Goal: Task Accomplishment & Management: Complete application form

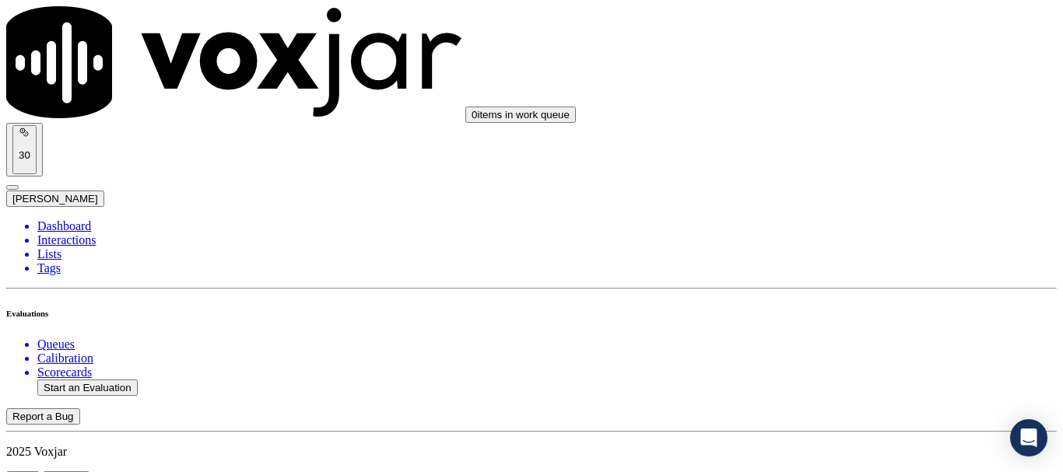
scroll to position [156, 0]
click at [113, 380] on button "Start an Evaluation" at bounding box center [87, 388] width 100 height 16
type input "20250915-181337_4194604566-all.mp3"
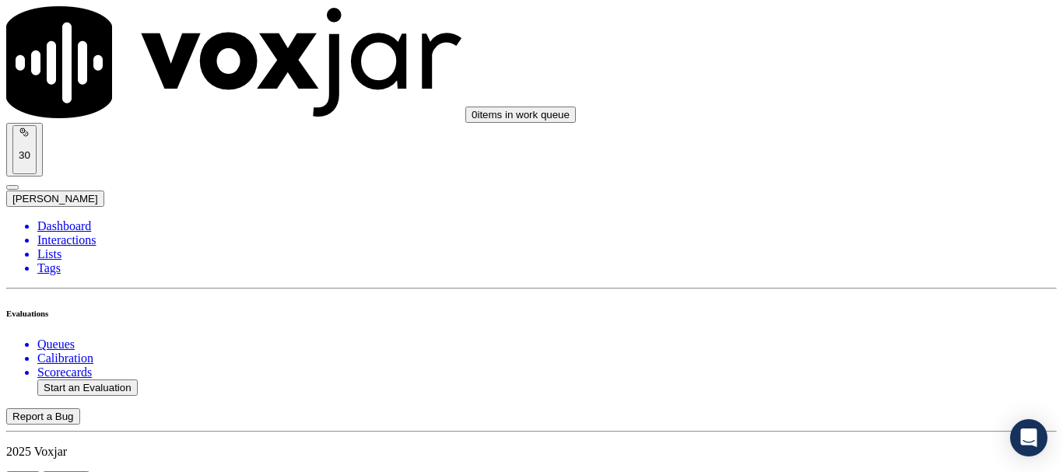
type input "isis"
type input "[DATE]T20:50"
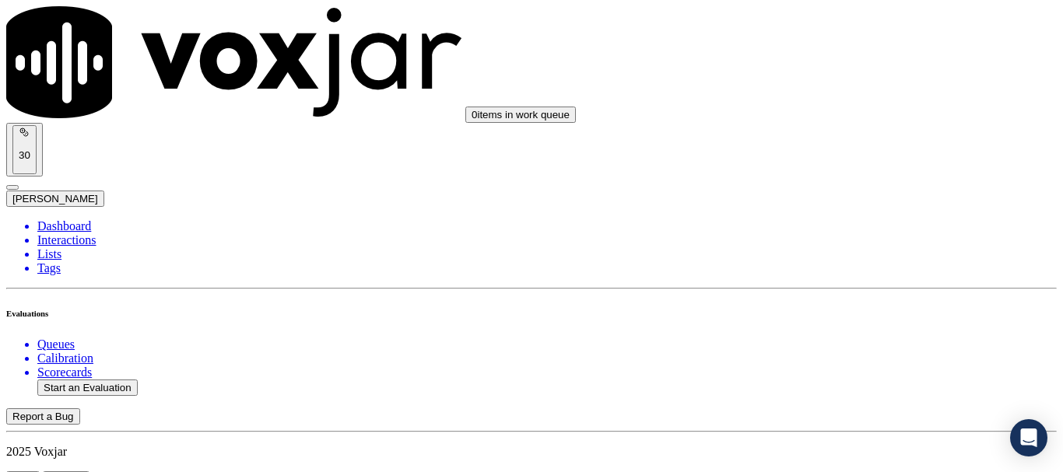
scroll to position [136, 0]
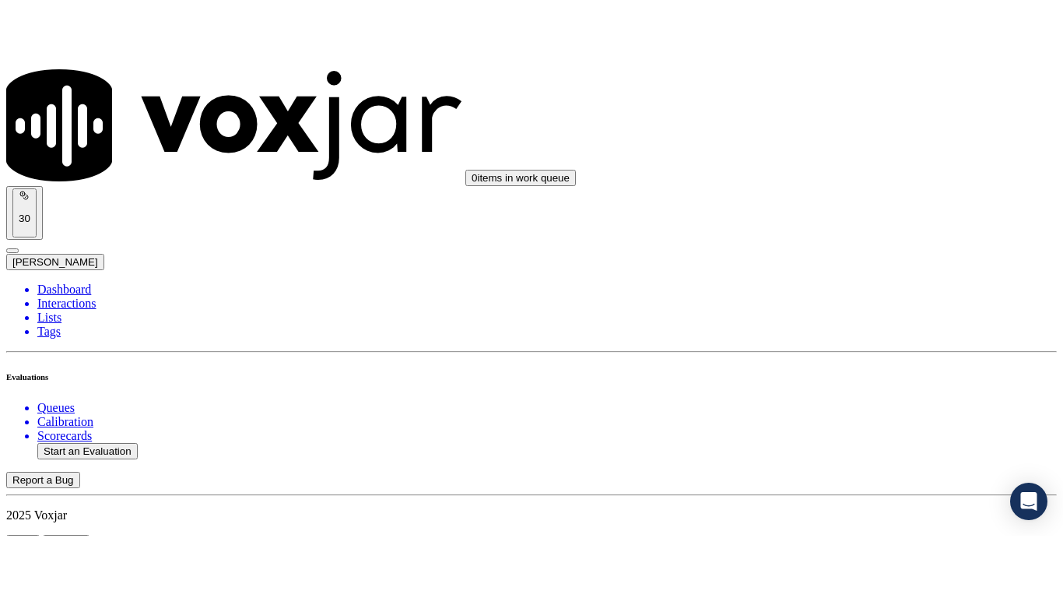
scroll to position [233, 0]
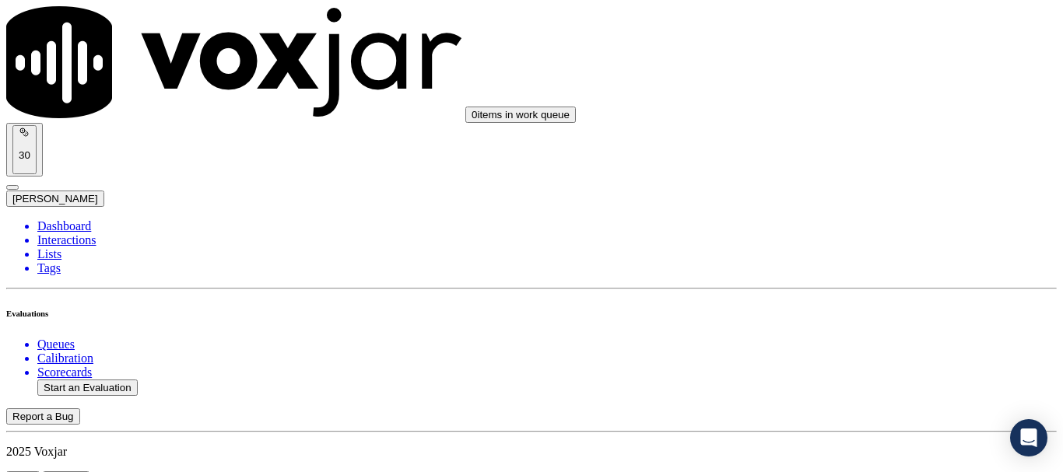
type input "[PERSON_NAME]"
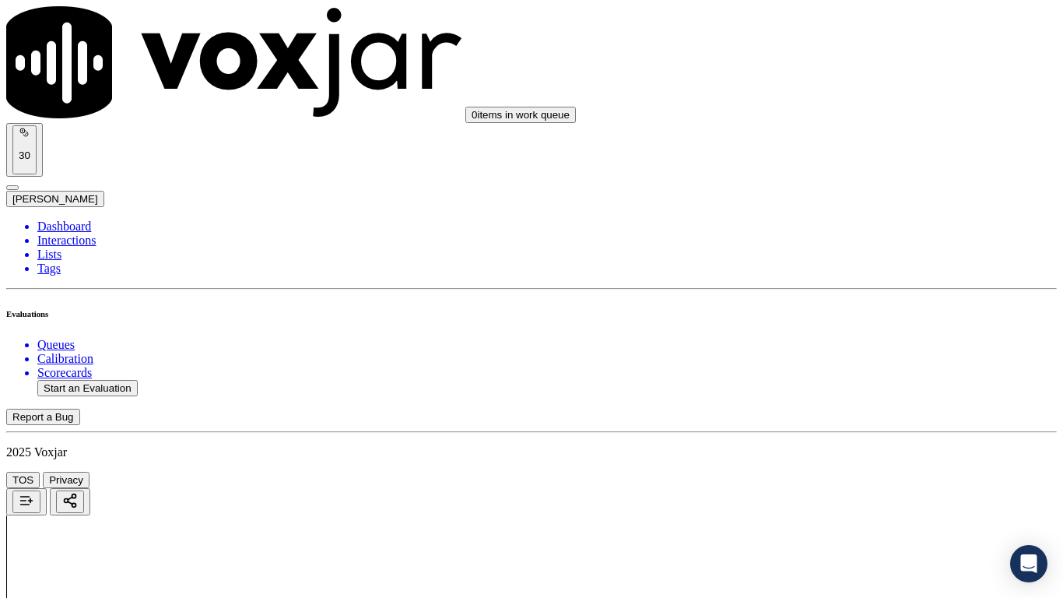
scroll to position [219, 0]
drag, startPoint x: 849, startPoint y: 60, endPoint x: 852, endPoint y: 68, distance: 9.1
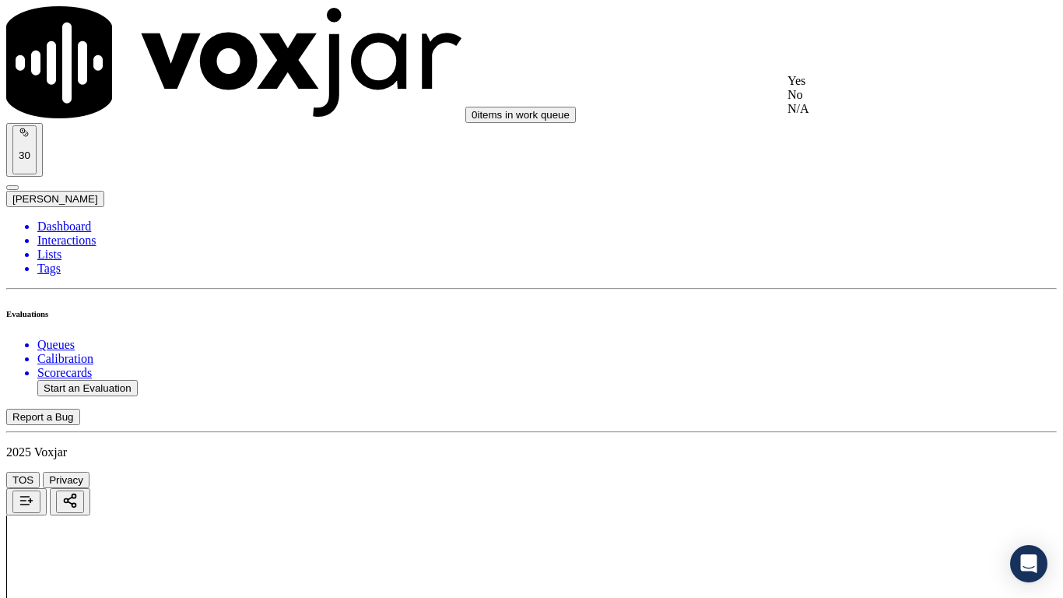
click at [855, 85] on div "Yes" at bounding box center [887, 81] width 198 height 14
click at [875, 302] on div "Yes" at bounding box center [887, 296] width 198 height 14
click at [868, 472] on div "Yes" at bounding box center [887, 492] width 198 height 14
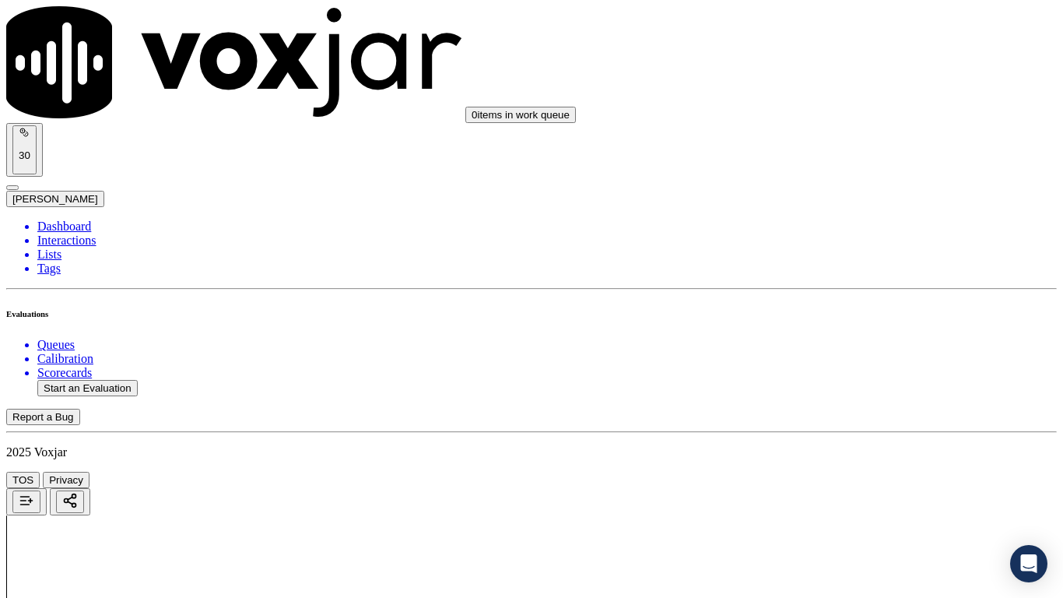
scroll to position [856, 0]
click at [846, 119] on div "N/A" at bounding box center [887, 112] width 198 height 14
click at [860, 371] on div "N/A" at bounding box center [887, 364] width 198 height 14
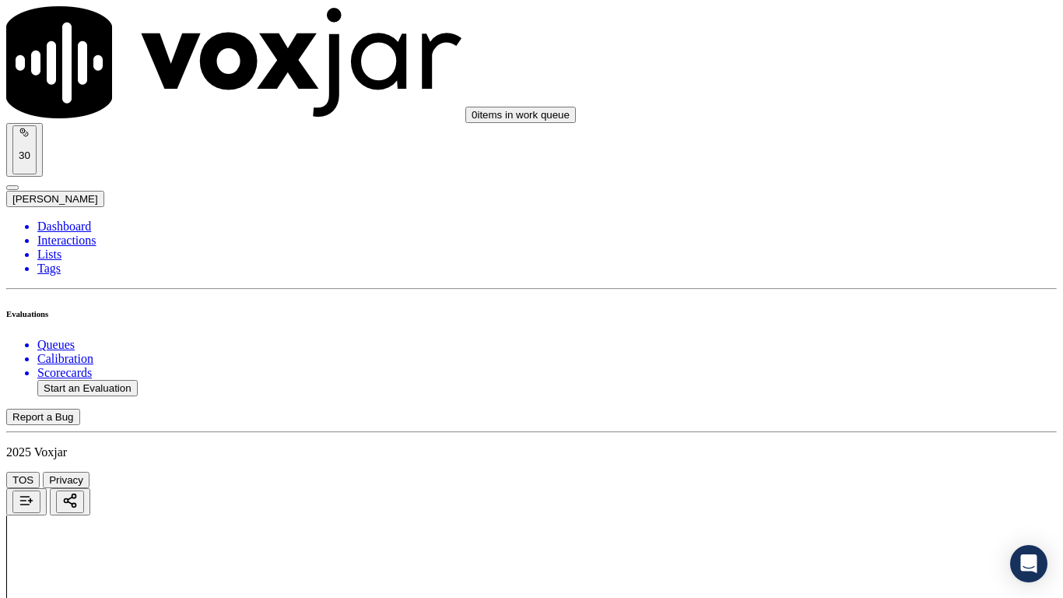
click at [834, 419] on div "Yes" at bounding box center [887, 412] width 198 height 14
click at [820, 72] on div "Yes" at bounding box center [887, 76] width 198 height 36
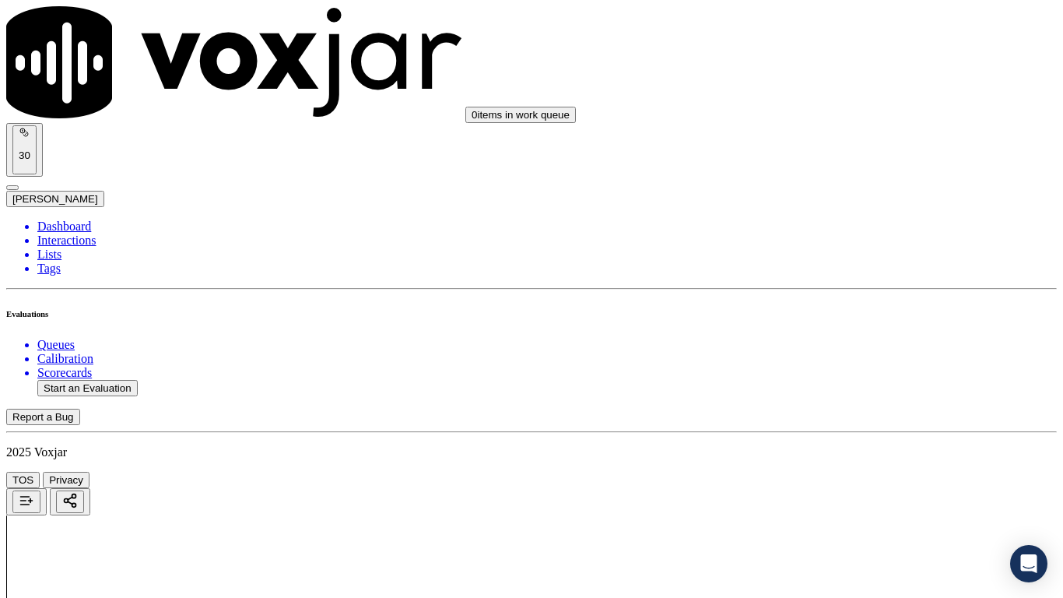
click at [848, 287] on div "Yes" at bounding box center [887, 280] width 198 height 14
click at [866, 472] on div "Yes" at bounding box center [887, 495] width 198 height 14
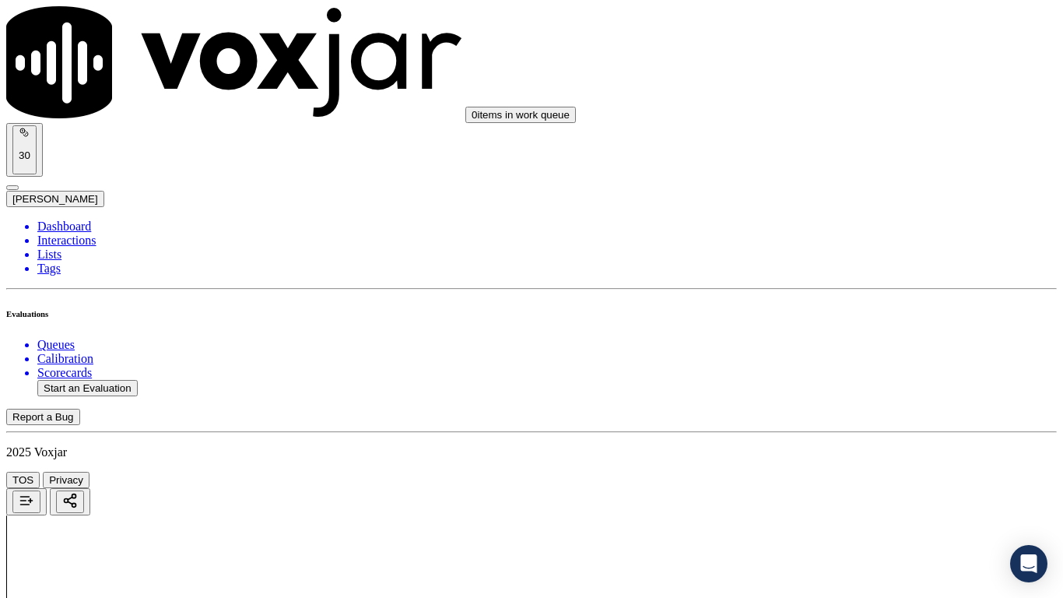
click at [849, 225] on div "Yes" at bounding box center [887, 224] width 198 height 14
drag, startPoint x: 837, startPoint y: 117, endPoint x: 837, endPoint y: 132, distance: 14.8
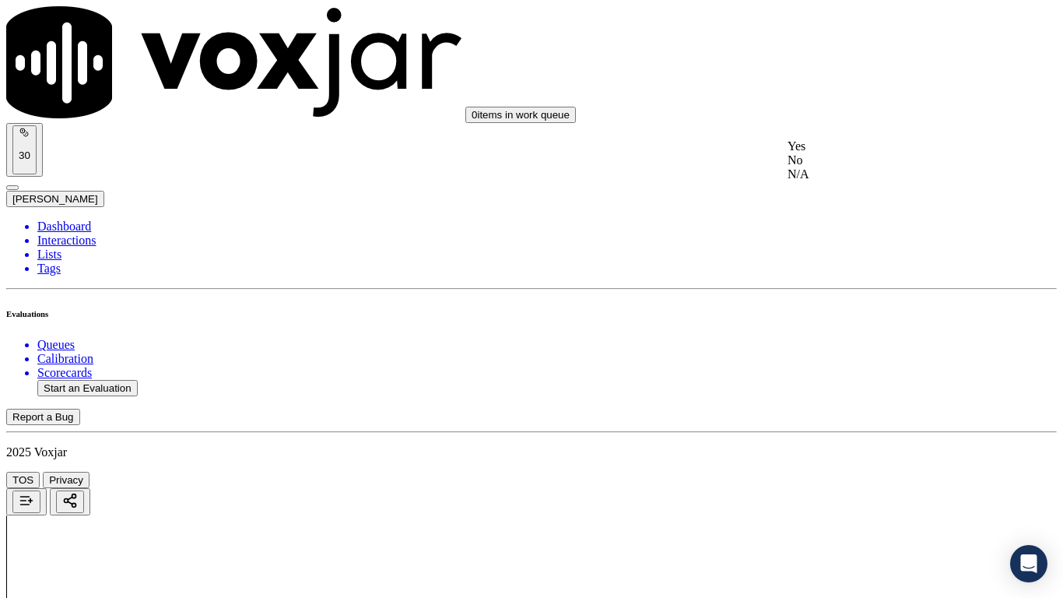
click at [837, 152] on div "Yes" at bounding box center [887, 146] width 198 height 14
click at [847, 218] on div "Yes" at bounding box center [887, 218] width 198 height 14
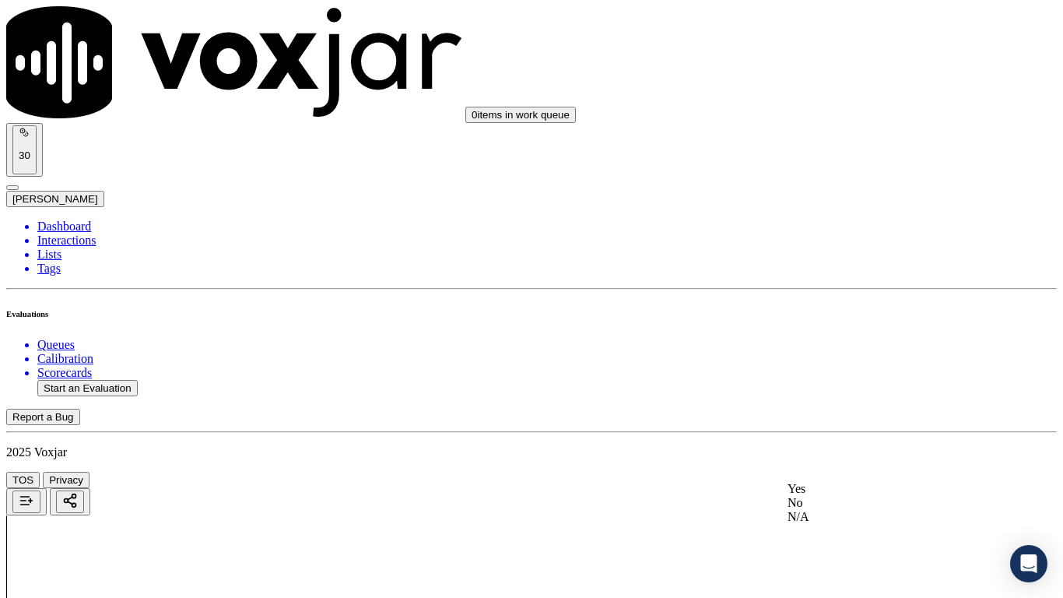
click at [842, 472] on div "Yes" at bounding box center [887, 489] width 198 height 14
click at [825, 185] on div "Yes" at bounding box center [887, 181] width 198 height 14
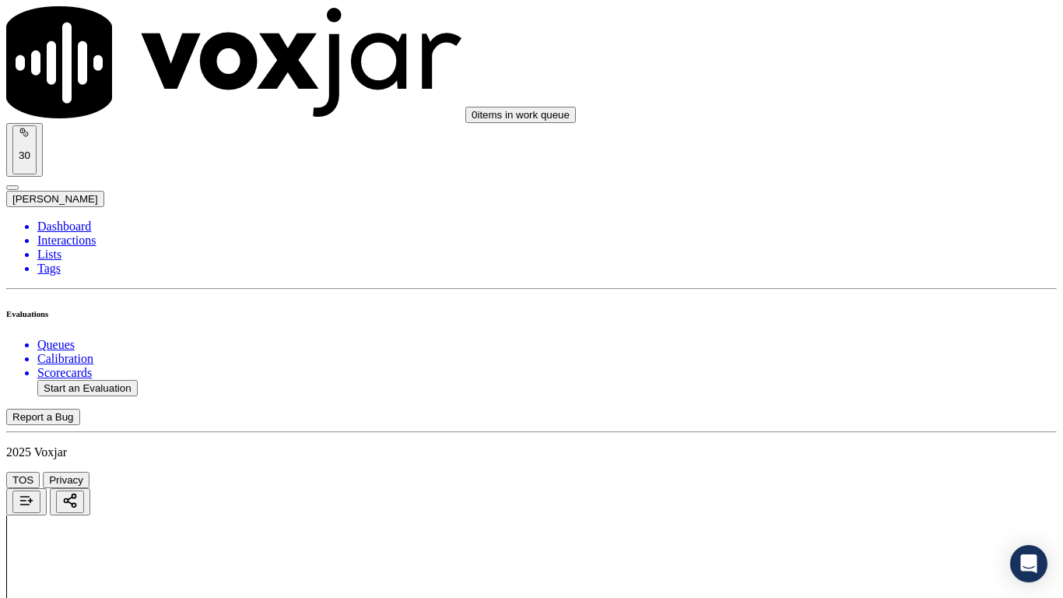
click at [839, 139] on div "Yes" at bounding box center [887, 140] width 198 height 14
click at [833, 150] on div "Yes" at bounding box center [887, 143] width 198 height 14
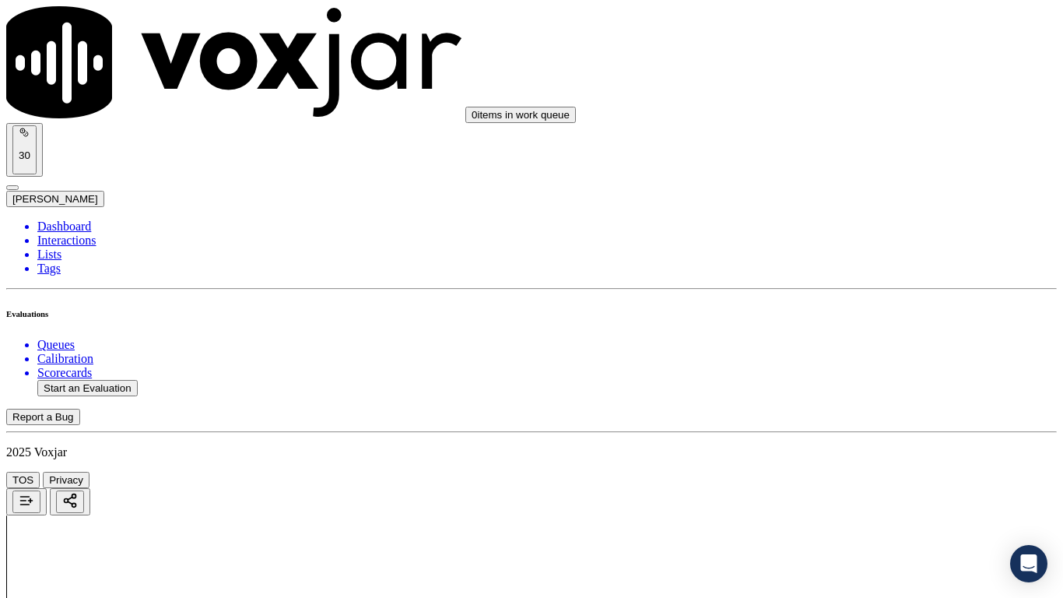
click at [858, 364] on div "Yes" at bounding box center [887, 358] width 198 height 14
click at [848, 458] on div "Yes" at bounding box center [887, 453] width 198 height 14
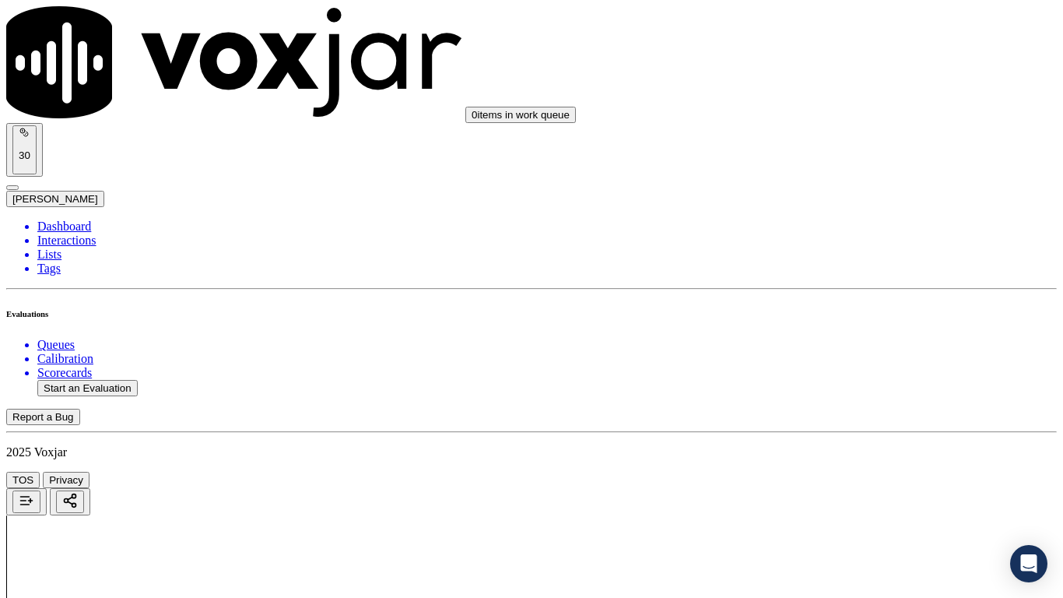
click at [852, 153] on div "Yes" at bounding box center [887, 146] width 198 height 14
click at [848, 432] on div "Yes" at bounding box center [887, 425] width 198 height 14
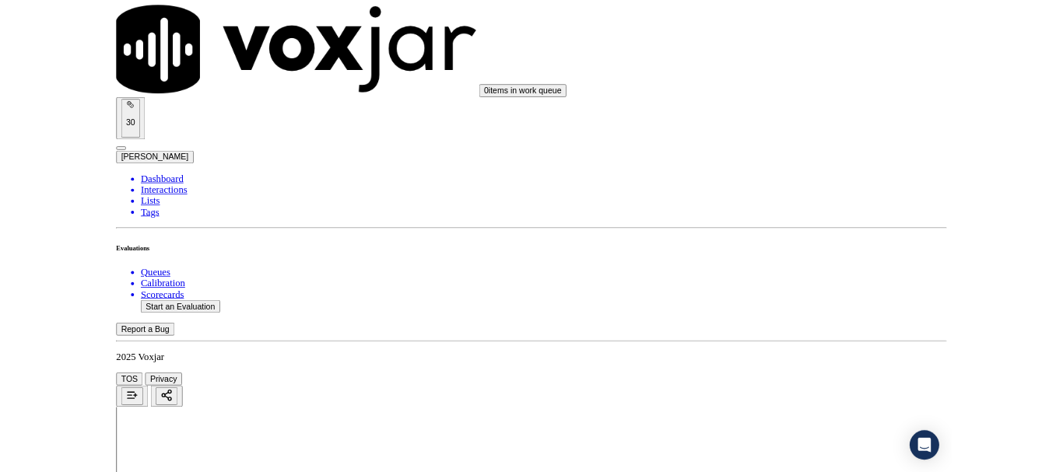
scroll to position [4306, 0]
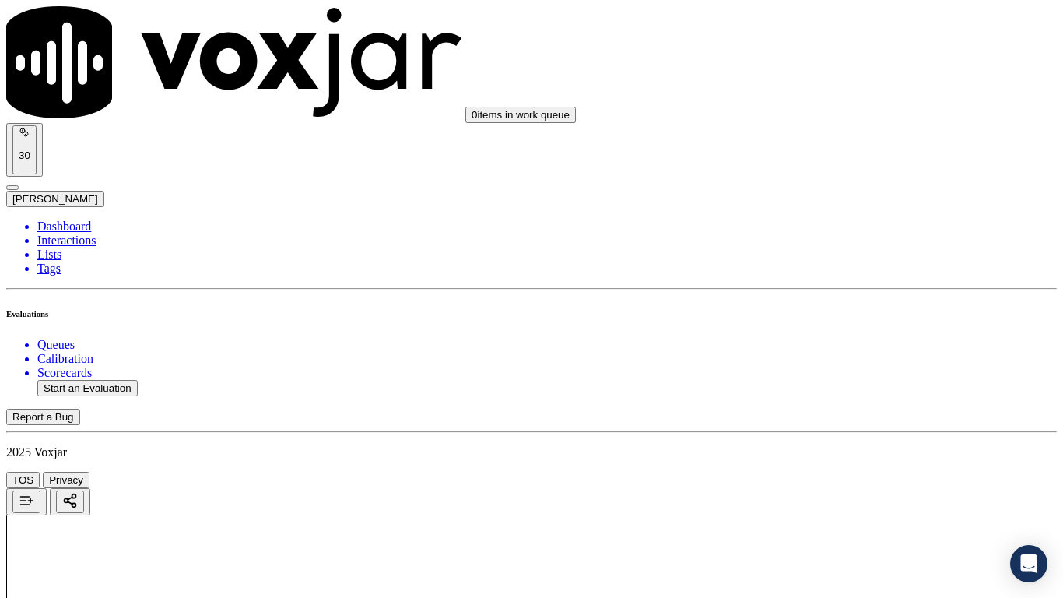
click at [838, 213] on div "Yes" at bounding box center [887, 206] width 198 height 14
click at [837, 428] on div "Yes" at bounding box center [887, 421] width 198 height 14
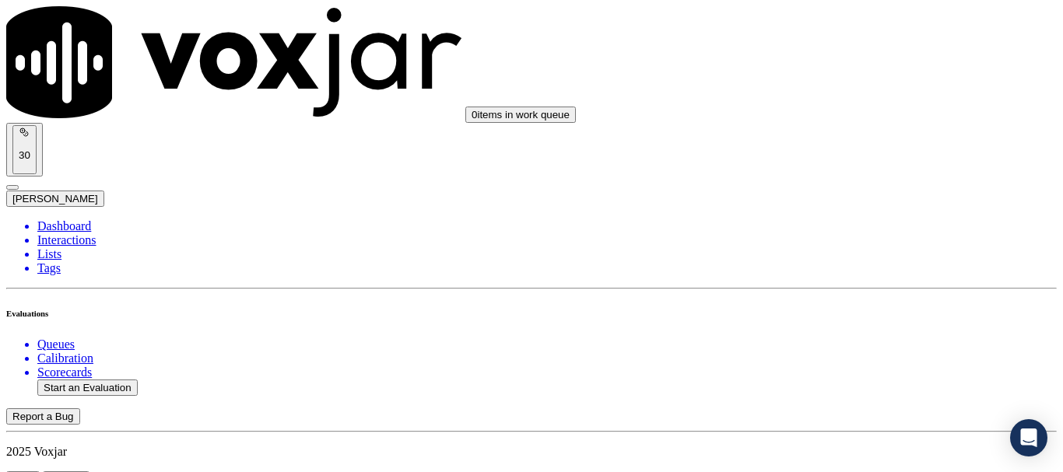
scroll to position [233, 0]
click at [106, 380] on button "Start an Evaluation" at bounding box center [87, 388] width 100 height 16
type input "20250915-140211_6145000072-all.mp3"
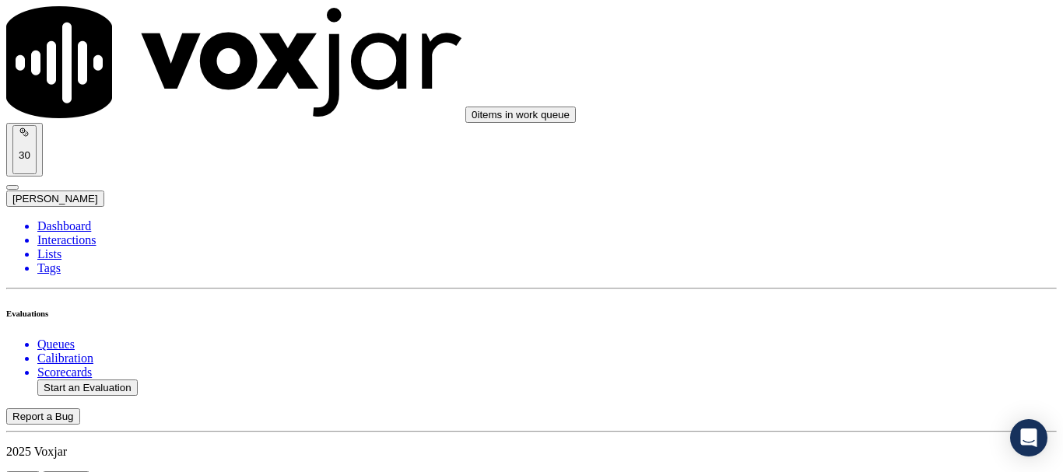
type input "[PERSON_NAME]"
type input "[DATE]T21:06"
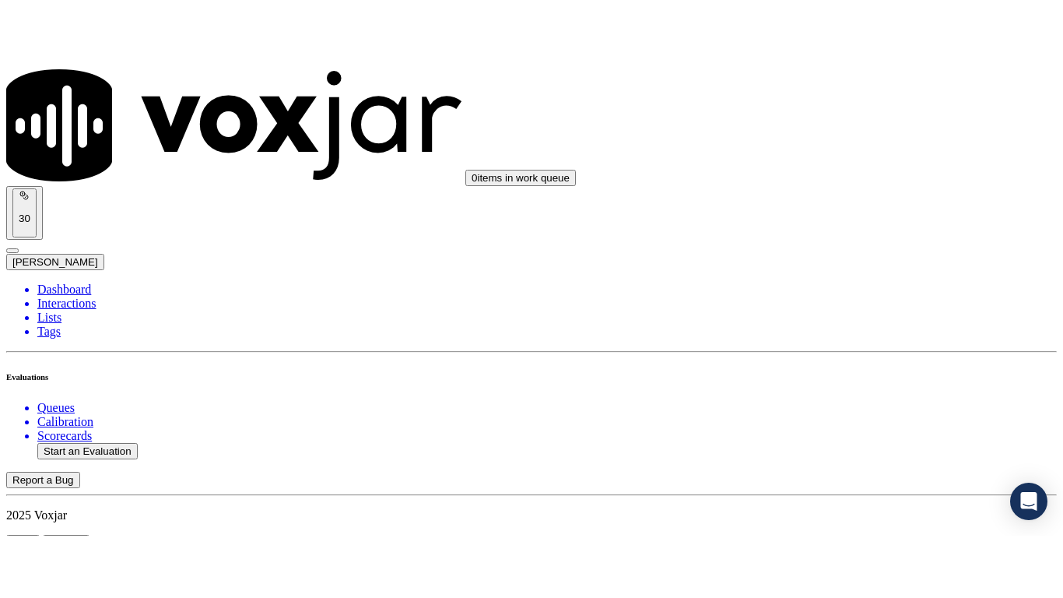
scroll to position [136, 0]
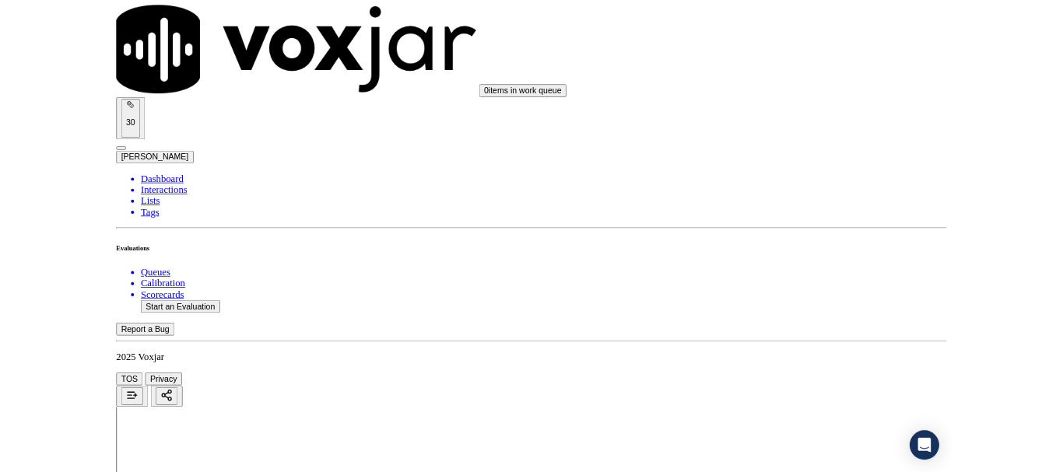
scroll to position [233, 0]
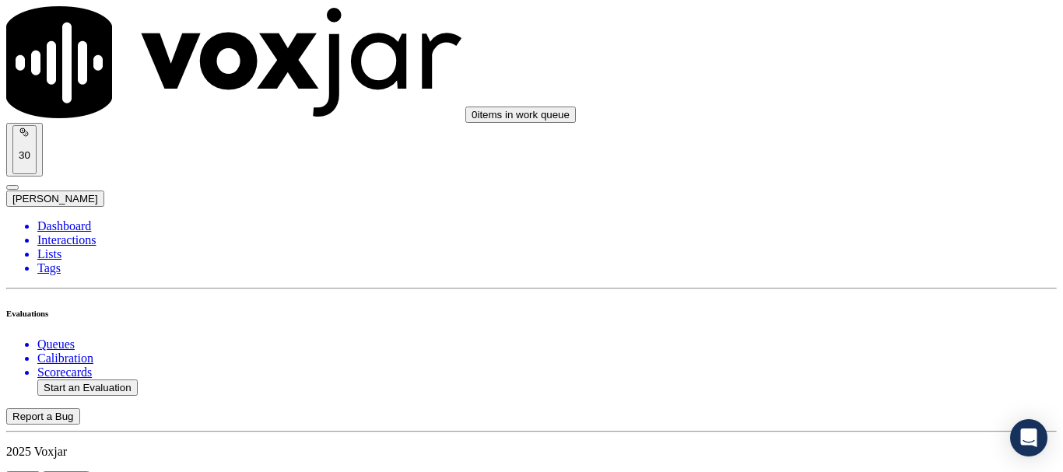
scroll to position [156, 0]
paste input "[PERSON_NAME]"
type input "[PERSON_NAME]"
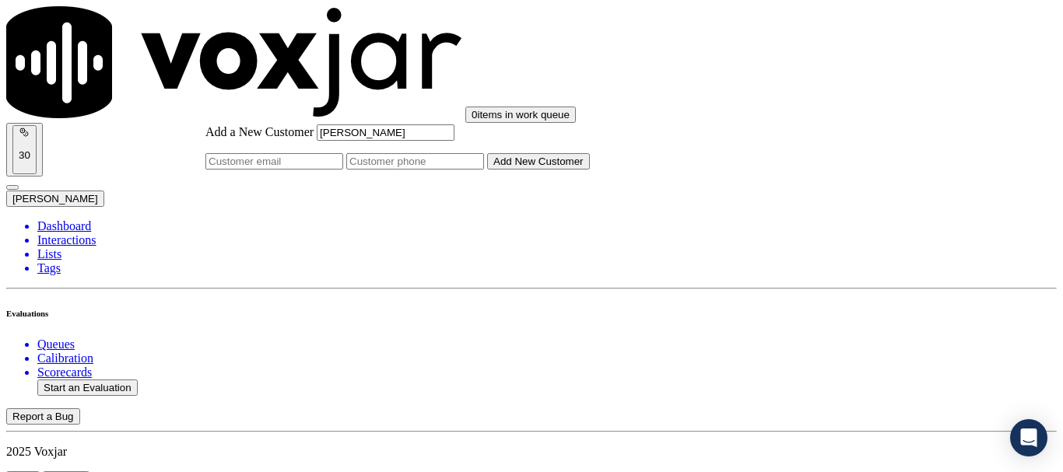
type input "[PERSON_NAME]"
click at [484, 170] on input "Add a New Customer" at bounding box center [415, 161] width 138 height 16
paste input "6145000072"
type input "6145000072"
click at [590, 170] on button "Add New Customer" at bounding box center [538, 161] width 103 height 16
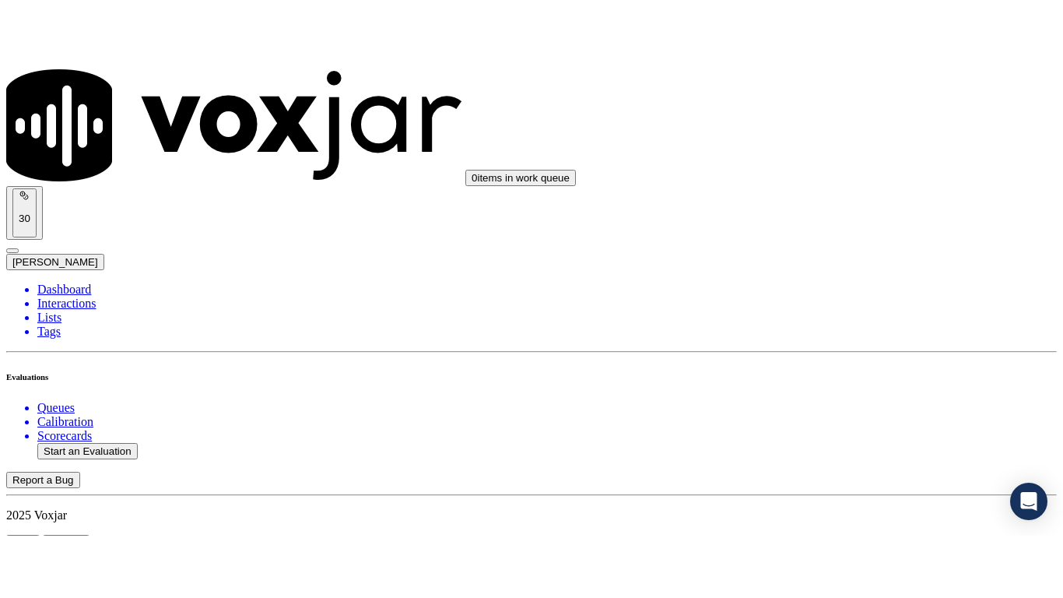
scroll to position [345, 0]
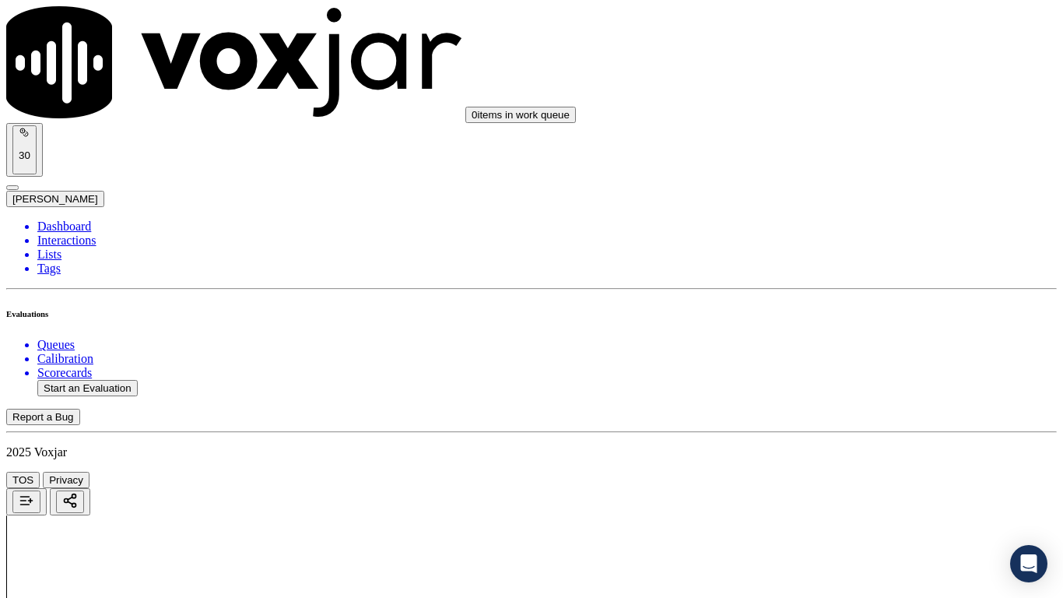
scroll to position [233, 0]
drag, startPoint x: 828, startPoint y: 57, endPoint x: 834, endPoint y: 65, distance: 9.5
click at [837, 82] on div "Yes" at bounding box center [887, 81] width 198 height 14
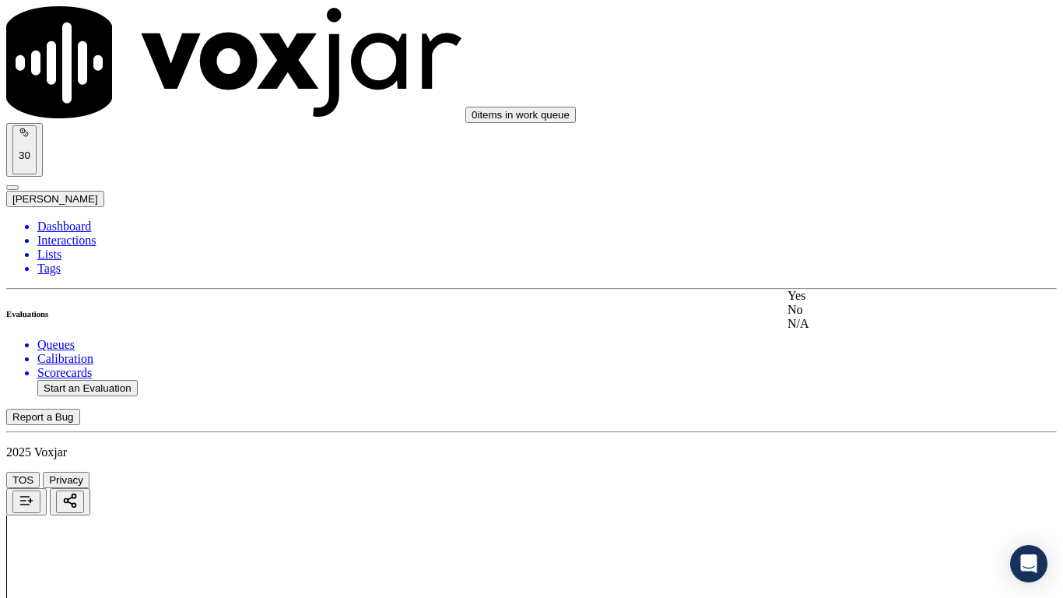
drag, startPoint x: 869, startPoint y: 304, endPoint x: 876, endPoint y: 374, distance: 70.5
click at [869, 303] on div "Yes" at bounding box center [887, 296] width 198 height 14
drag, startPoint x: 870, startPoint y: 495, endPoint x: 874, endPoint y: 516, distance: 21.4
click at [870, 472] on div "Yes" at bounding box center [887, 492] width 198 height 14
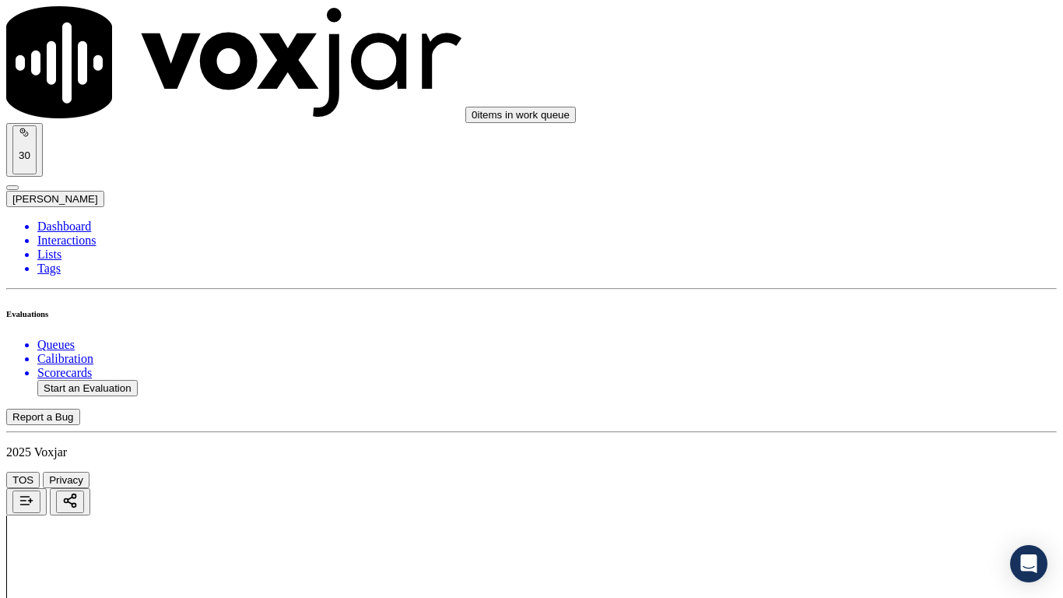
scroll to position [700, 0]
click at [855, 275] on div "N/A" at bounding box center [887, 268] width 198 height 14
click at [880, 472] on div "N/A" at bounding box center [887, 520] width 198 height 14
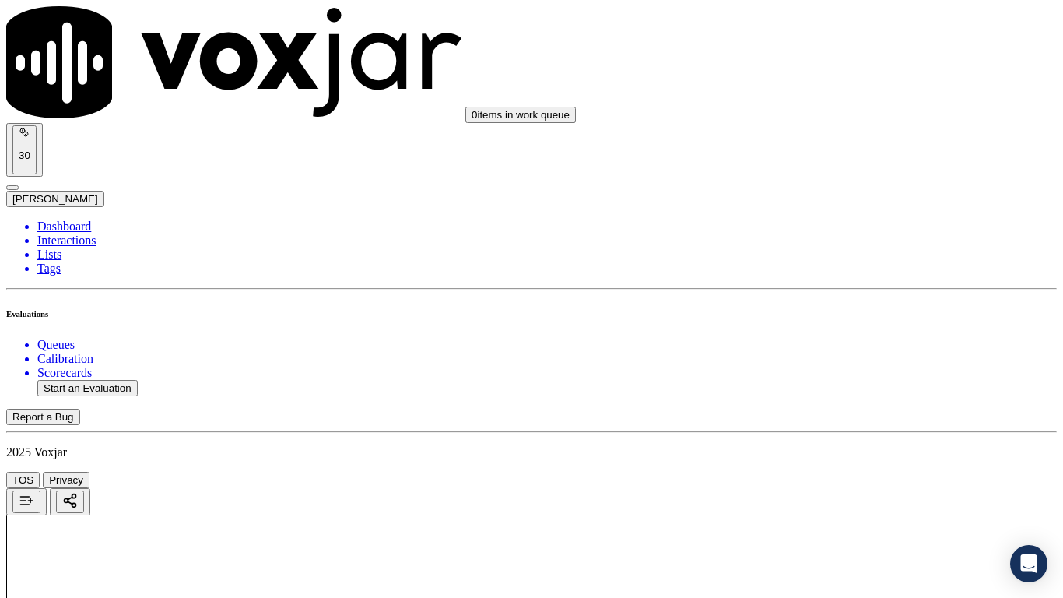
scroll to position [1167, 0]
click at [842, 228] on div "Yes" at bounding box center [887, 221] width 198 height 14
click at [872, 443] on div "Yes" at bounding box center [887, 436] width 198 height 14
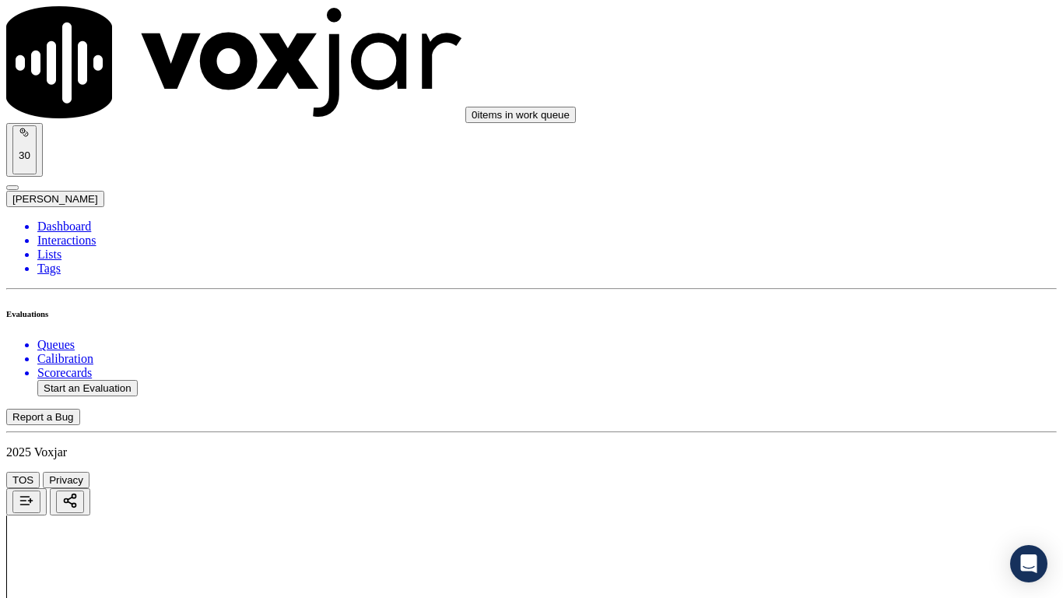
scroll to position [1712, 0]
click at [845, 113] on div "Yes" at bounding box center [887, 106] width 198 height 14
click at [857, 309] on div "Yes" at bounding box center [887, 302] width 198 height 14
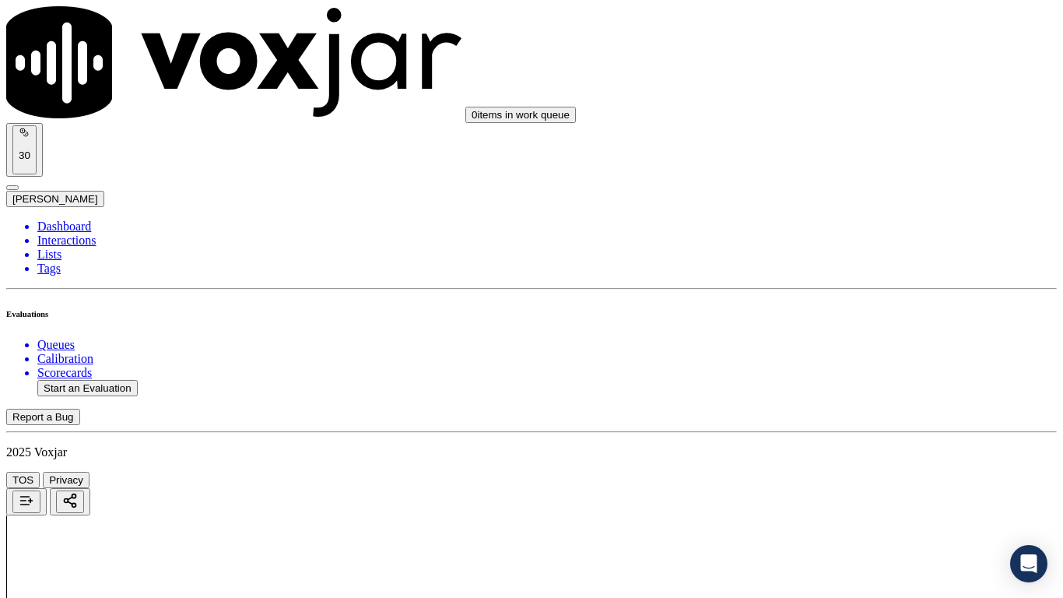
click at [844, 420] on div "Yes" at bounding box center [887, 416] width 198 height 14
click at [859, 303] on div "Yes" at bounding box center [887, 296] width 198 height 14
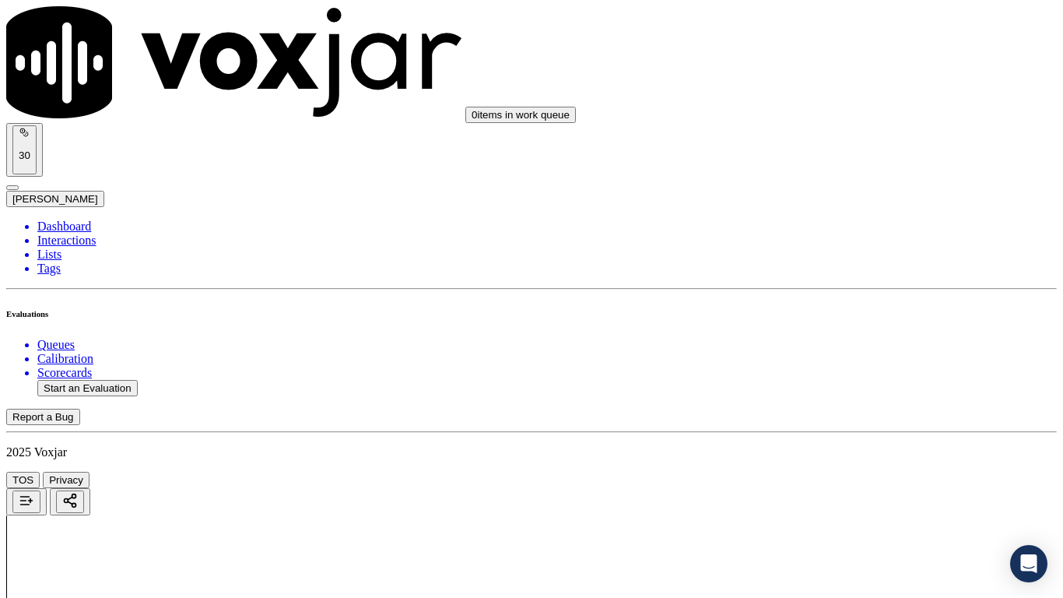
click at [842, 452] on div "Yes" at bounding box center [887, 447] width 198 height 14
click at [839, 140] on div "Yes" at bounding box center [887, 140] width 198 height 14
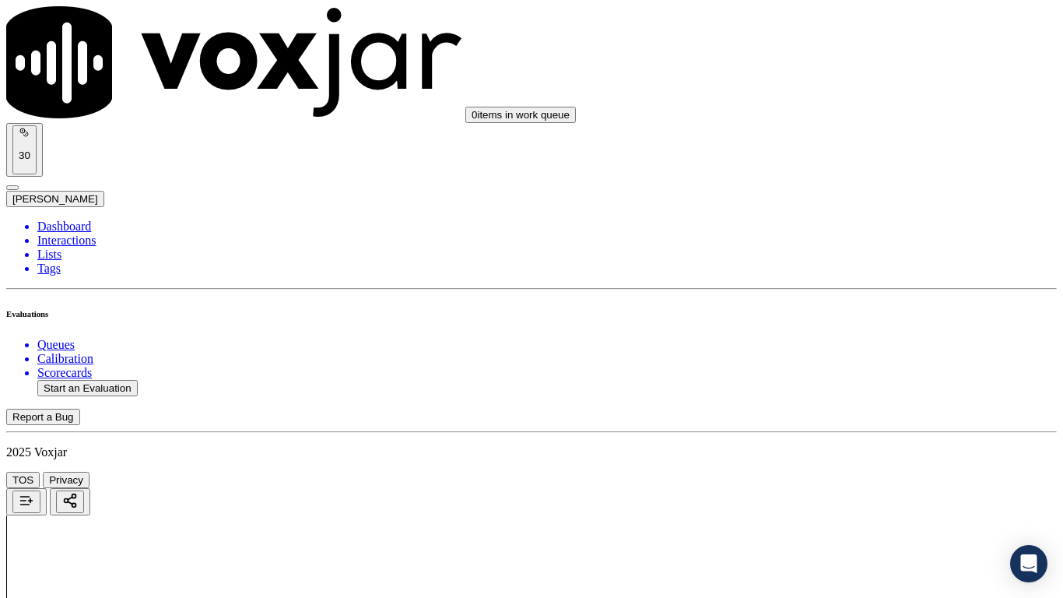
click at [857, 338] on div "Yes" at bounding box center [887, 336] width 198 height 14
drag, startPoint x: 860, startPoint y: 423, endPoint x: 858, endPoint y: 438, distance: 15.0
click at [859, 419] on div "Yes" at bounding box center [887, 412] width 198 height 14
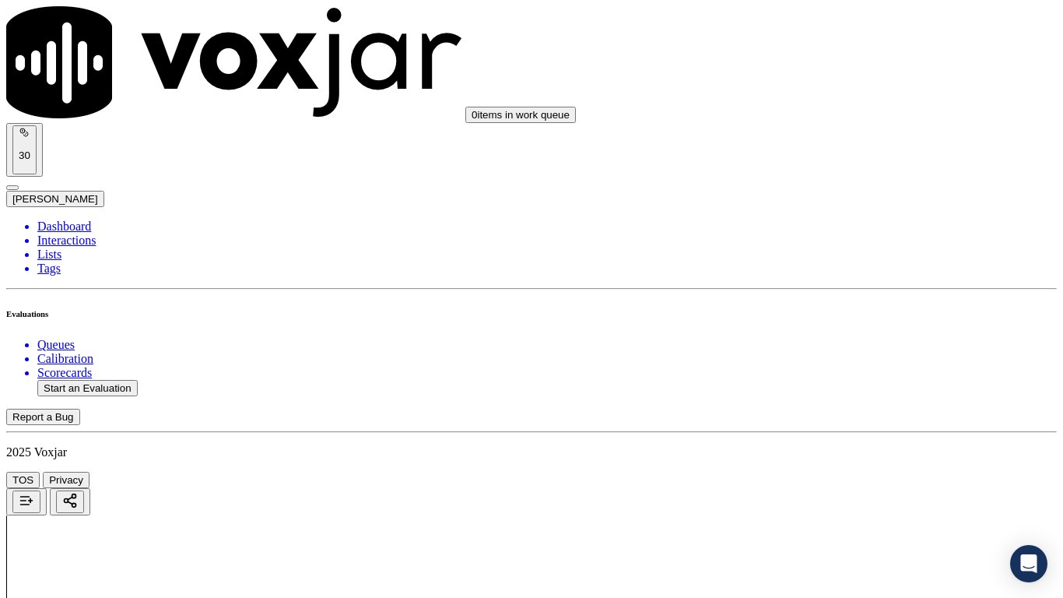
scroll to position [3269, 0]
click at [850, 365] on div "Yes" at bounding box center [887, 358] width 198 height 14
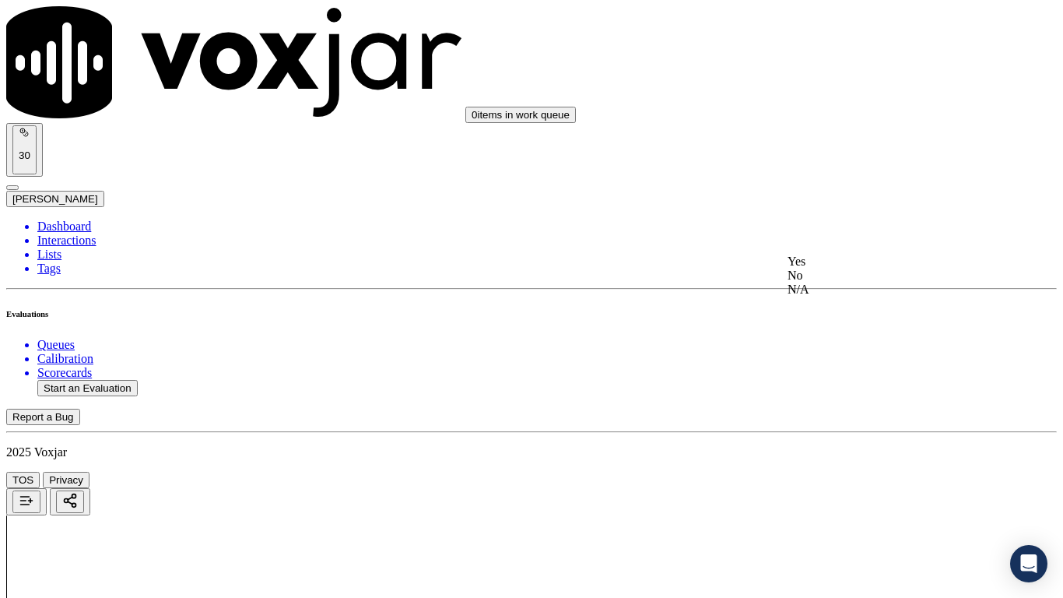
click at [850, 261] on div "Yes" at bounding box center [887, 261] width 198 height 14
click at [859, 231] on div "Yes" at bounding box center [887, 224] width 198 height 14
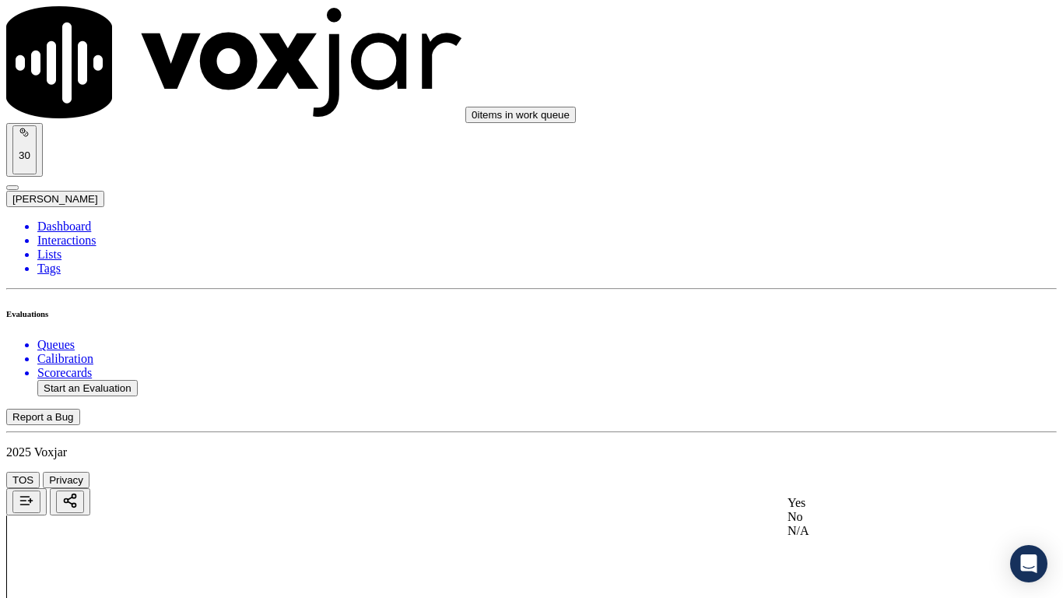
click at [870, 472] on div "Yes" at bounding box center [887, 503] width 198 height 14
click at [844, 428] on div "Yes" at bounding box center [887, 421] width 198 height 14
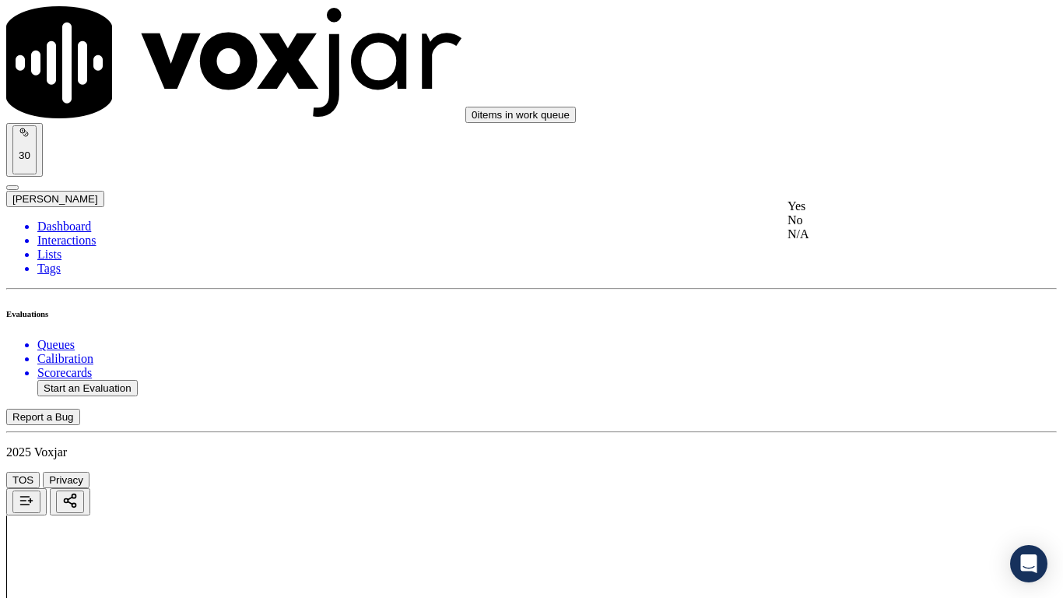
drag, startPoint x: 860, startPoint y: 184, endPoint x: 862, endPoint y: 226, distance: 42.1
click at [862, 213] on div "Yes" at bounding box center [887, 206] width 198 height 14
drag, startPoint x: 813, startPoint y: 528, endPoint x: 804, endPoint y: 530, distance: 9.5
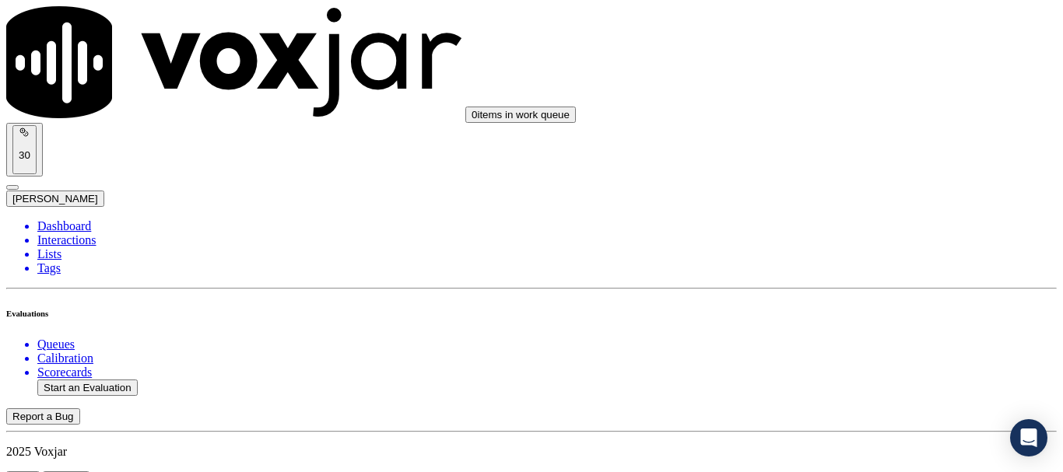
click at [101, 380] on button "Start an Evaluation" at bounding box center [87, 388] width 100 height 16
type input "20250915-112026_3302380287-all.mp3"
type input "[PERSON_NAME]"
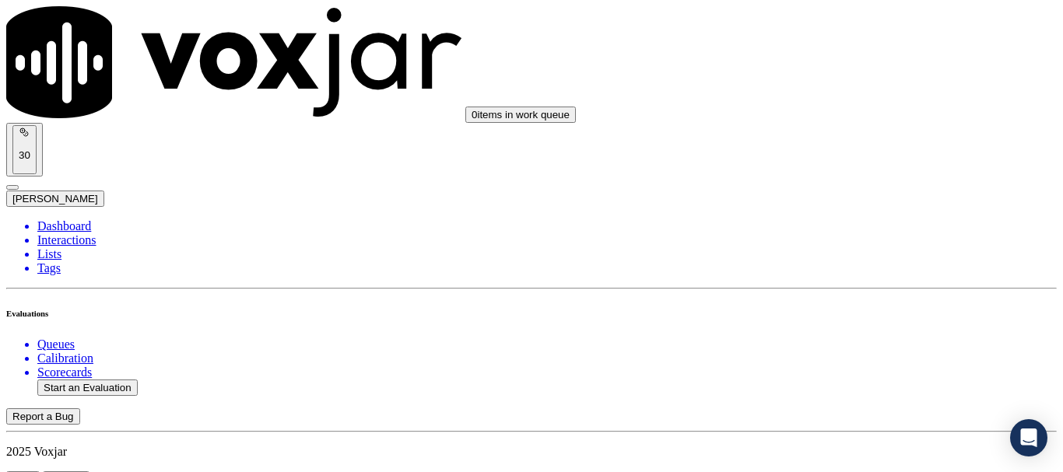
type input "[DATE]T21:37"
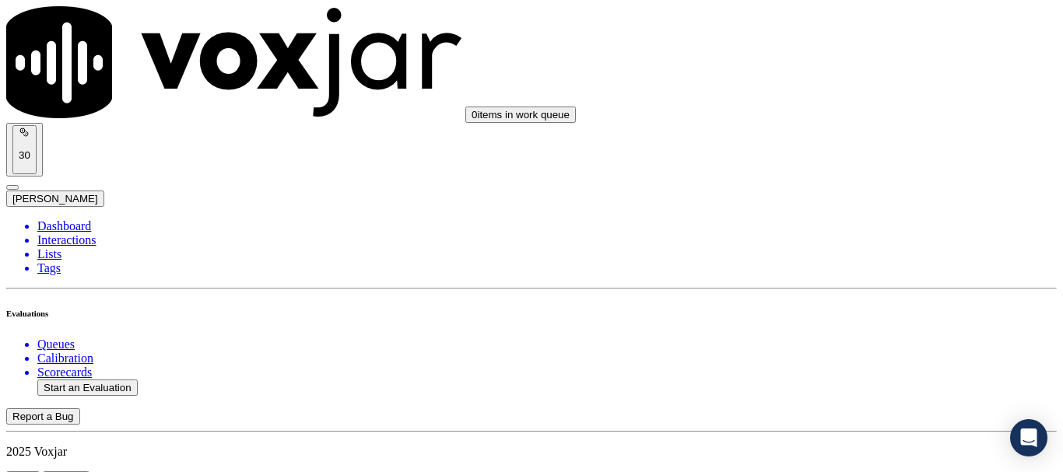
drag, startPoint x: 623, startPoint y: 335, endPoint x: 632, endPoint y: 385, distance: 50.7
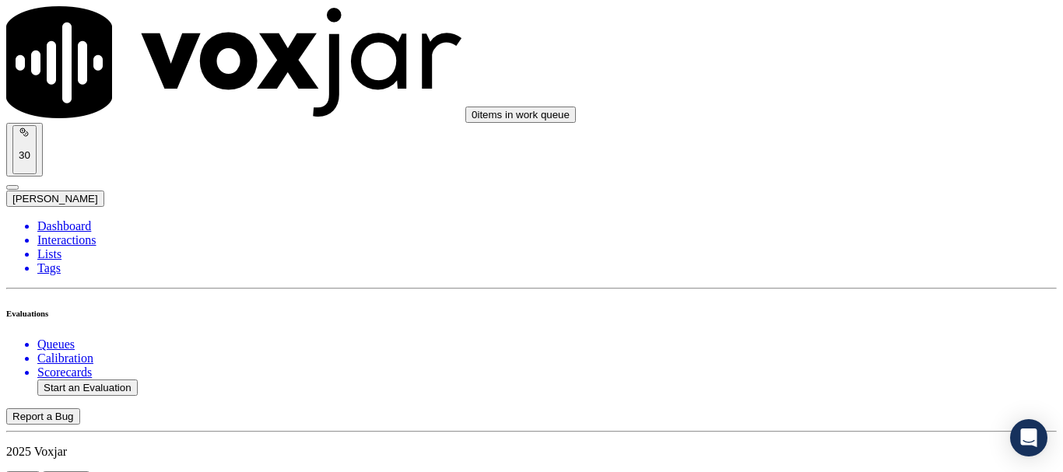
scroll to position [233, 0]
paste input "[PERSON_NAME]"
type input "[PERSON_NAME]"
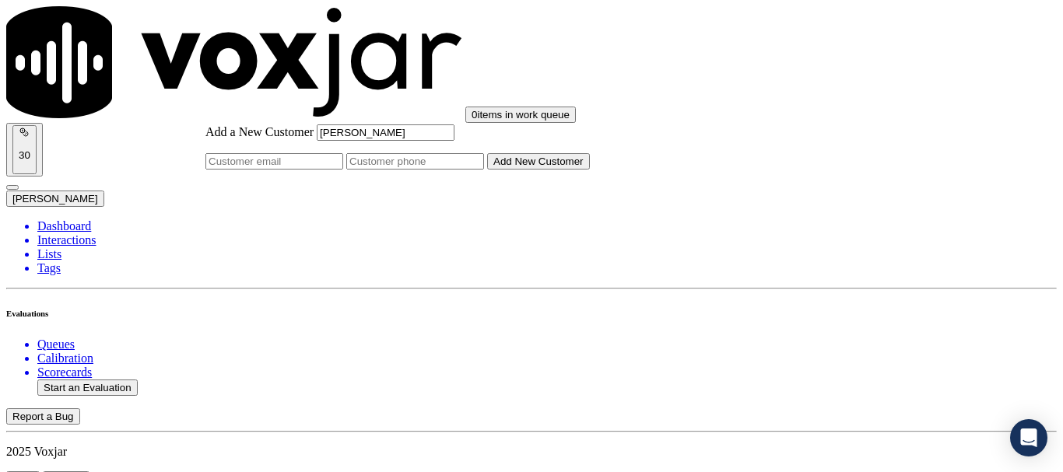
type input "[PERSON_NAME]"
drag, startPoint x: 622, startPoint y: 238, endPoint x: 614, endPoint y: 250, distance: 14.0
click at [484, 170] on input "Add a New Customer" at bounding box center [415, 161] width 138 height 16
paste input "3302380287"
type input "3302380287"
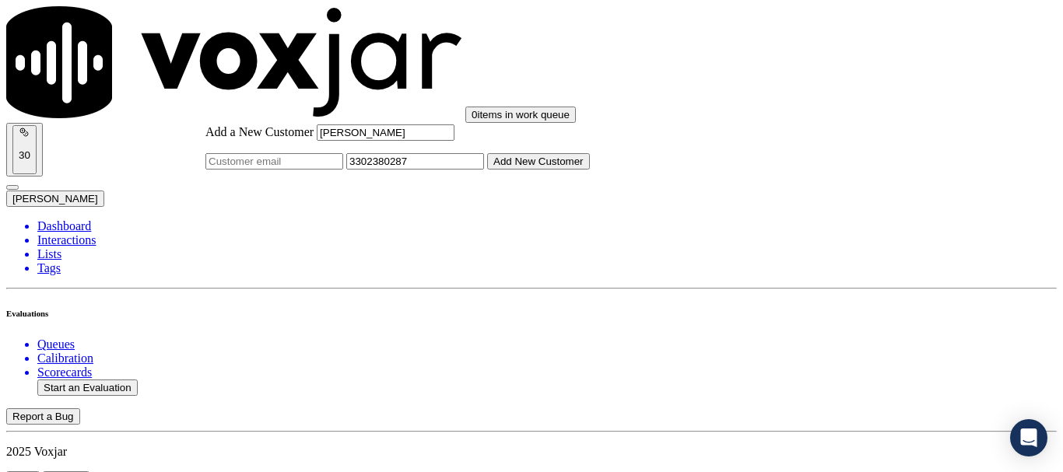
click at [583, 170] on button "Add New Customer" at bounding box center [538, 161] width 103 height 16
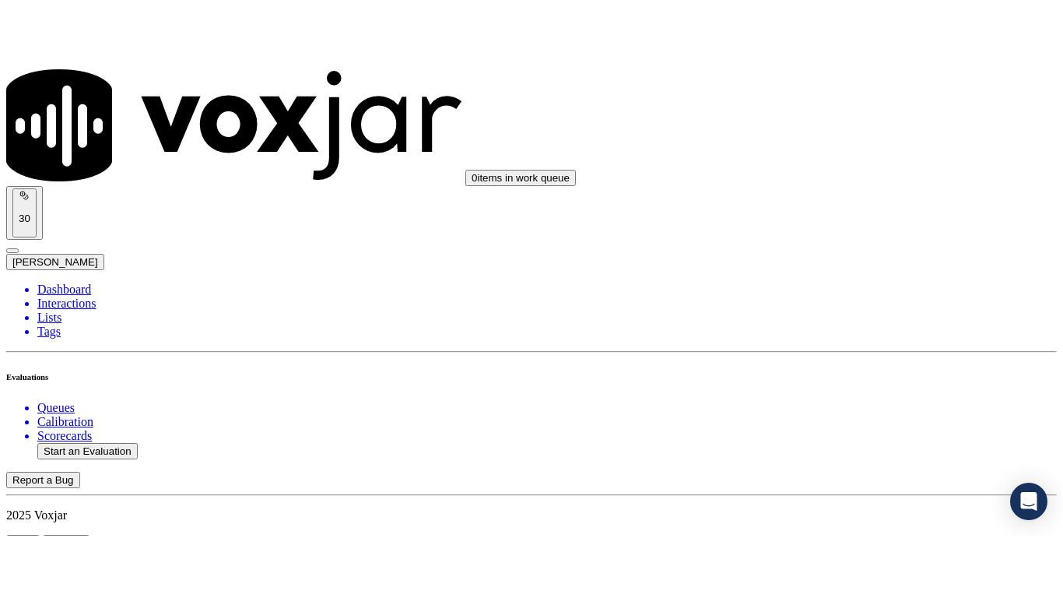
scroll to position [311, 0]
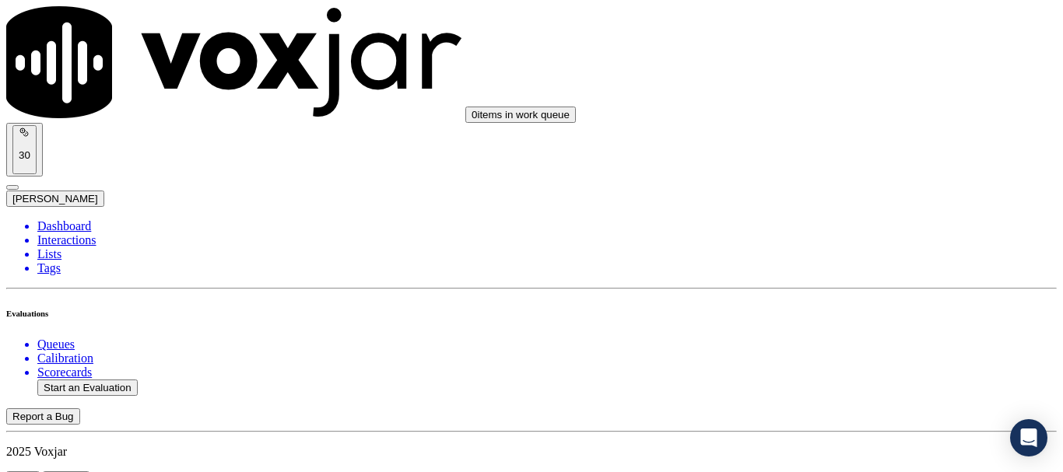
drag, startPoint x: 872, startPoint y: 209, endPoint x: 855, endPoint y: 226, distance: 24.8
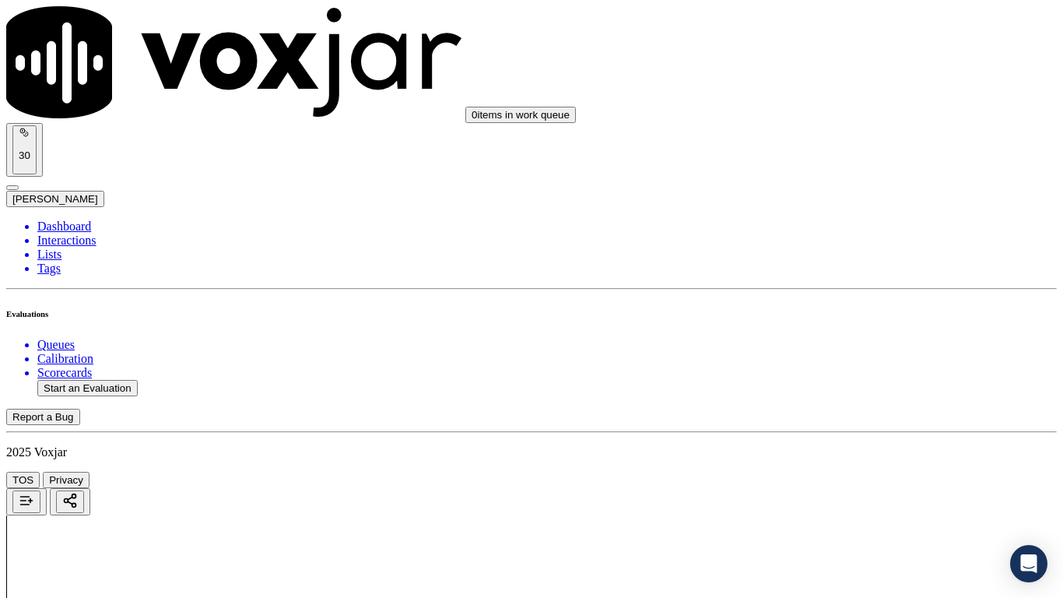
scroll to position [233, 0]
drag, startPoint x: 853, startPoint y: 51, endPoint x: 855, endPoint y: 69, distance: 18.0
click at [855, 75] on div "Yes No N/A" at bounding box center [887, 95] width 198 height 42
click at [851, 88] on div "Yes" at bounding box center [887, 81] width 198 height 14
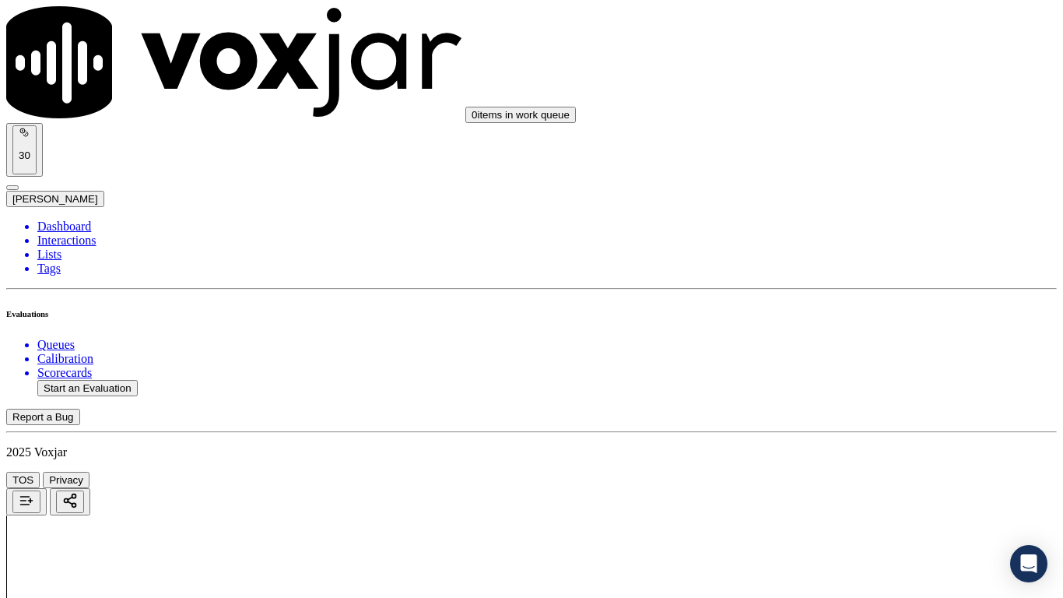
click at [849, 303] on div "Yes" at bounding box center [887, 296] width 198 height 14
click at [857, 472] on div "Yes" at bounding box center [887, 492] width 198 height 14
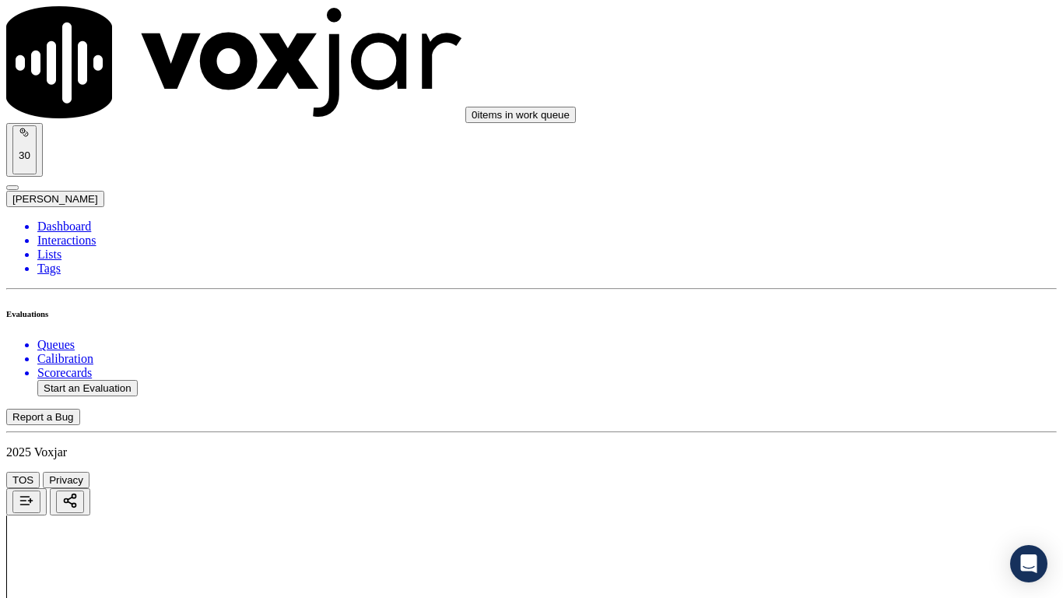
click at [858, 197] on div "N/A" at bounding box center [887, 190] width 198 height 14
click at [866, 449] on div "N/A" at bounding box center [887, 442] width 198 height 14
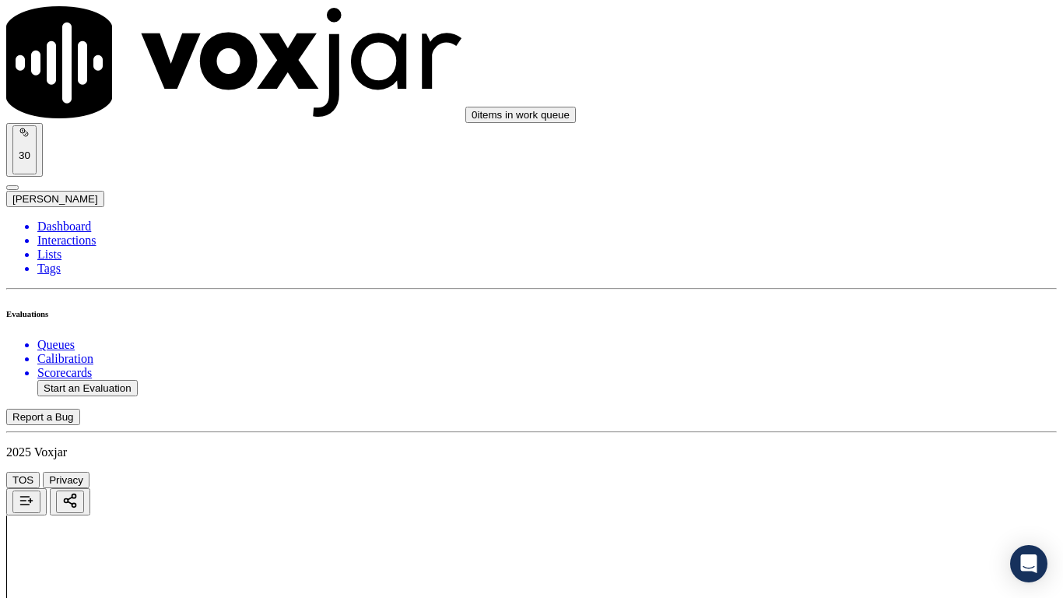
click at [837, 204] on div "Yes" at bounding box center [887, 202] width 198 height 14
click at [845, 150] on div "Yes" at bounding box center [887, 143] width 198 height 14
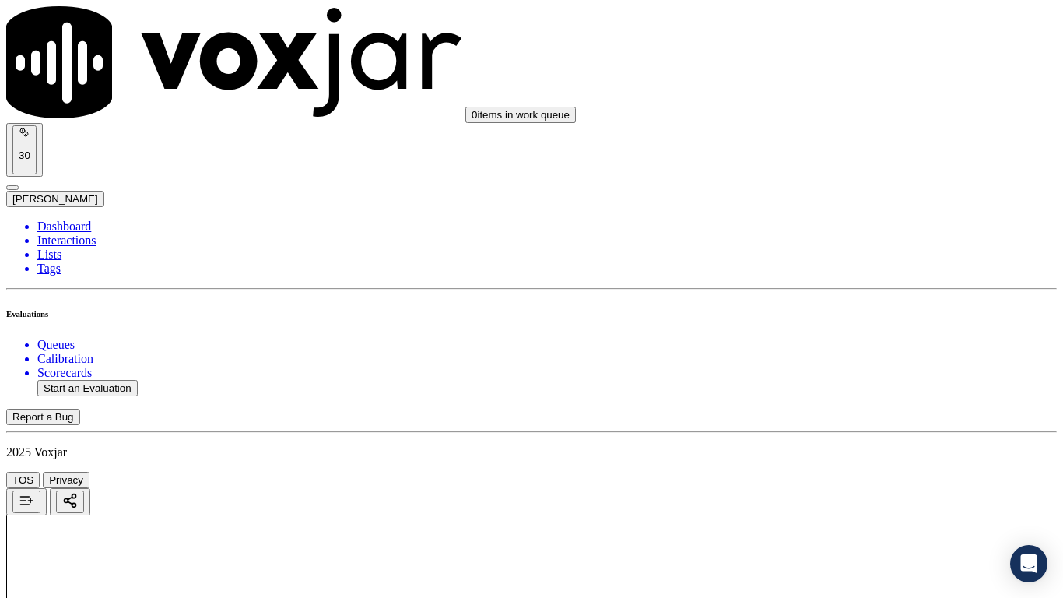
scroll to position [1634, 0]
click at [865, 191] on div "Yes" at bounding box center [887, 184] width 198 height 14
click at [883, 387] on div "Yes" at bounding box center [887, 380] width 198 height 14
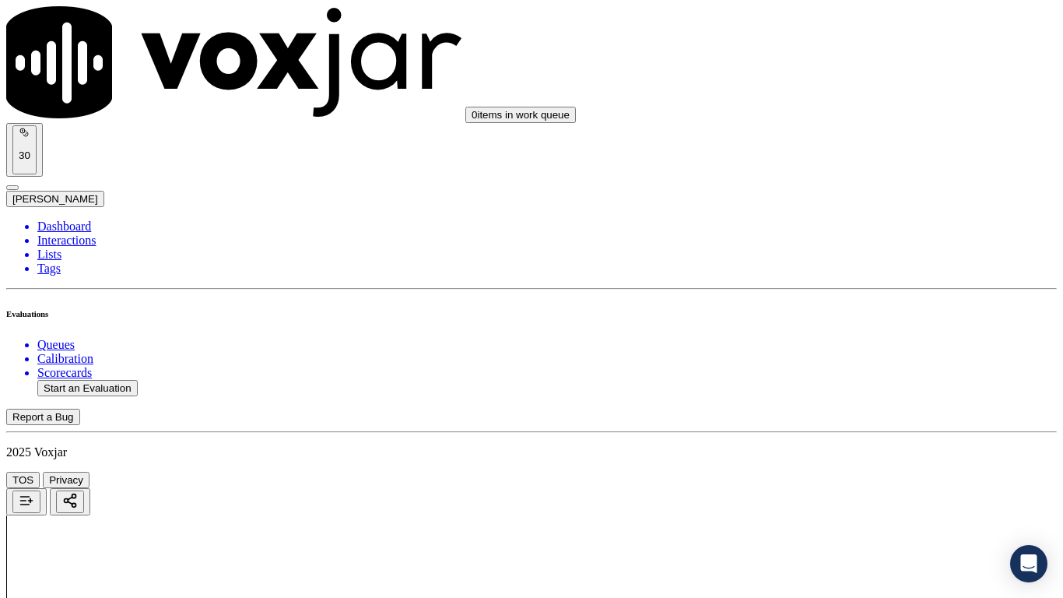
scroll to position [2101, 0]
click at [841, 153] on div "Yes" at bounding box center [887, 146] width 198 height 14
click at [860, 458] on div "Yes" at bounding box center [887, 451] width 198 height 14
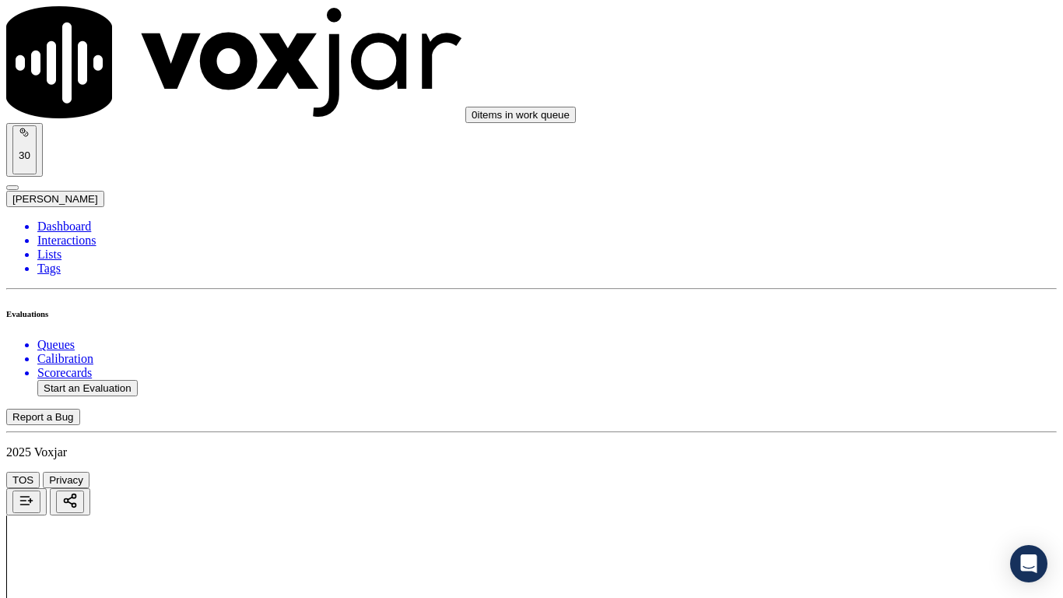
scroll to position [2568, 0]
click at [867, 256] on div "Yes" at bounding box center [887, 255] width 198 height 14
click at [868, 458] on div "Yes" at bounding box center [887, 451] width 198 height 14
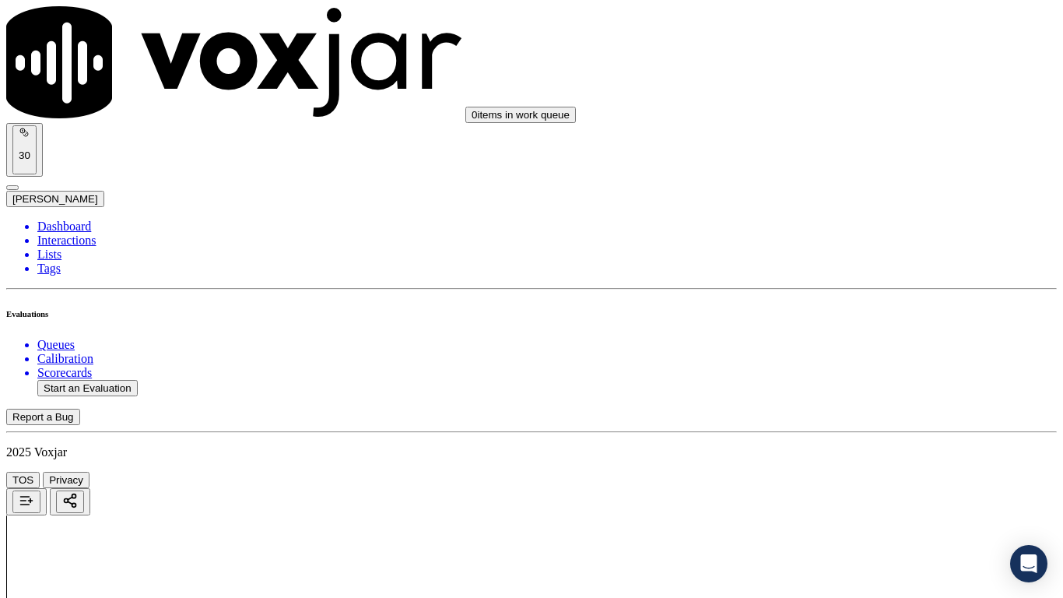
scroll to position [3035, 0]
click at [846, 188] on div "Yes" at bounding box center [887, 181] width 198 height 14
click at [855, 384] on div "Yes" at bounding box center [887, 377] width 198 height 14
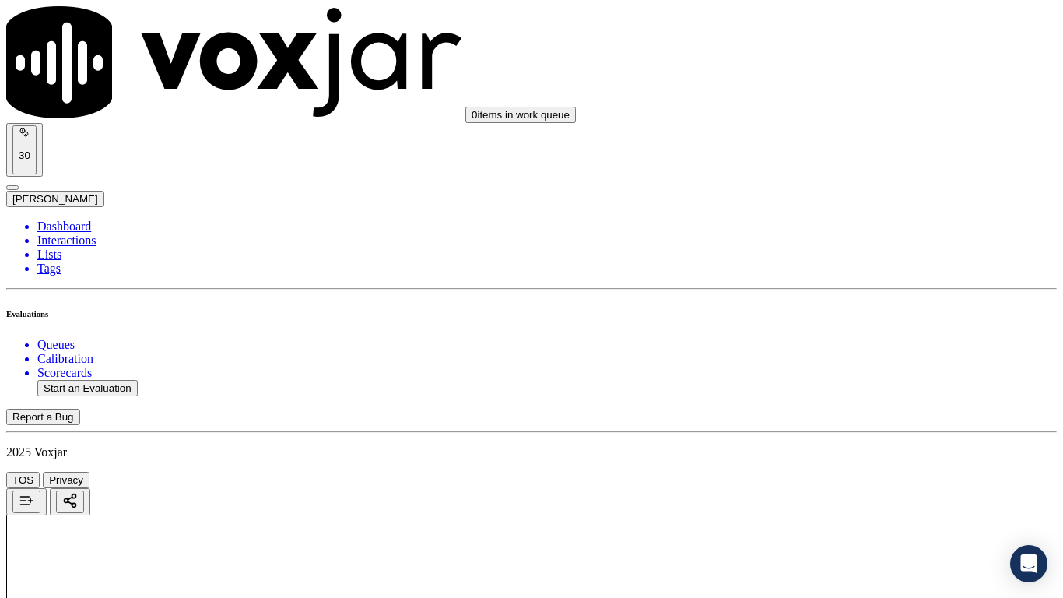
scroll to position [3502, 0]
click at [851, 346] on div "Yes" at bounding box center [887, 339] width 198 height 14
drag, startPoint x: 856, startPoint y: 135, endPoint x: 863, endPoint y: 222, distance: 86.7
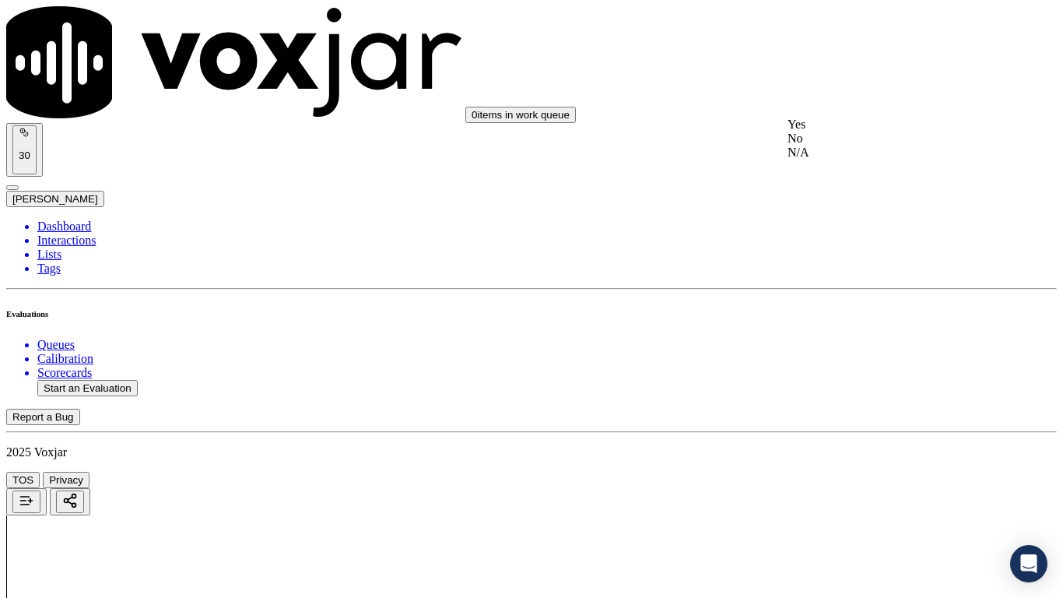
click at [856, 132] on div "Yes" at bounding box center [887, 125] width 198 height 14
click at [837, 421] on div "Yes" at bounding box center [887, 416] width 198 height 14
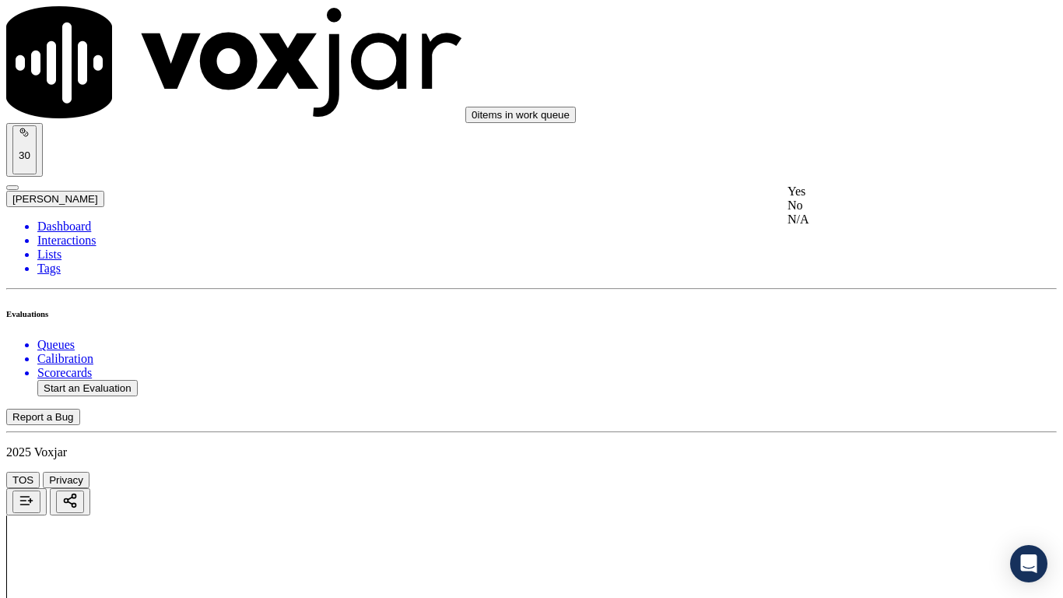
click at [848, 195] on div "Yes" at bounding box center [887, 191] width 198 height 14
click at [855, 395] on div "Yes" at bounding box center [887, 388] width 198 height 14
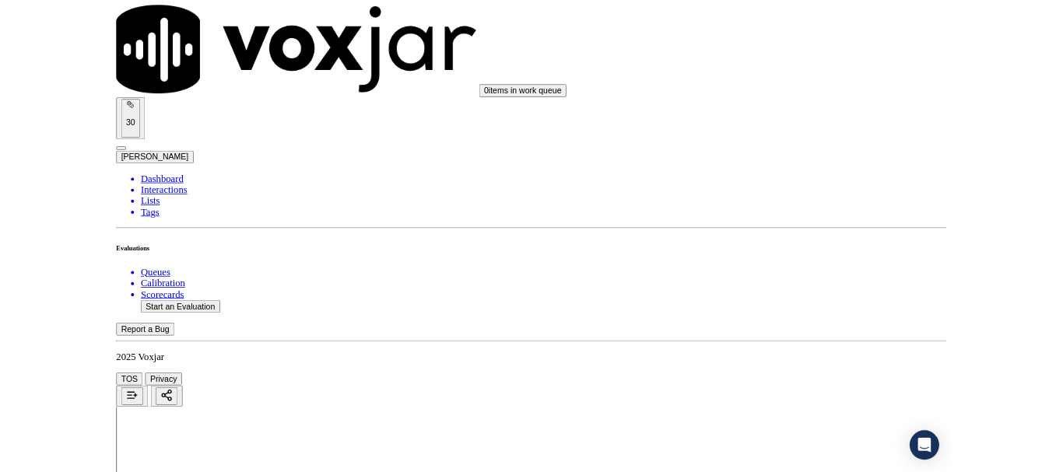
scroll to position [4306, 0]
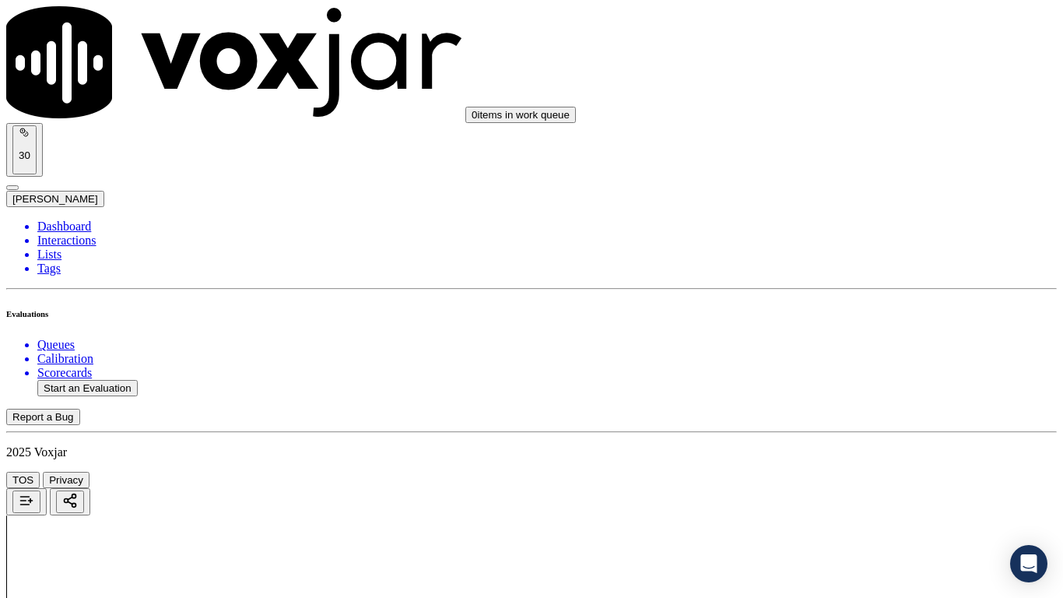
click at [837, 424] on div "Yes" at bounding box center [887, 421] width 198 height 14
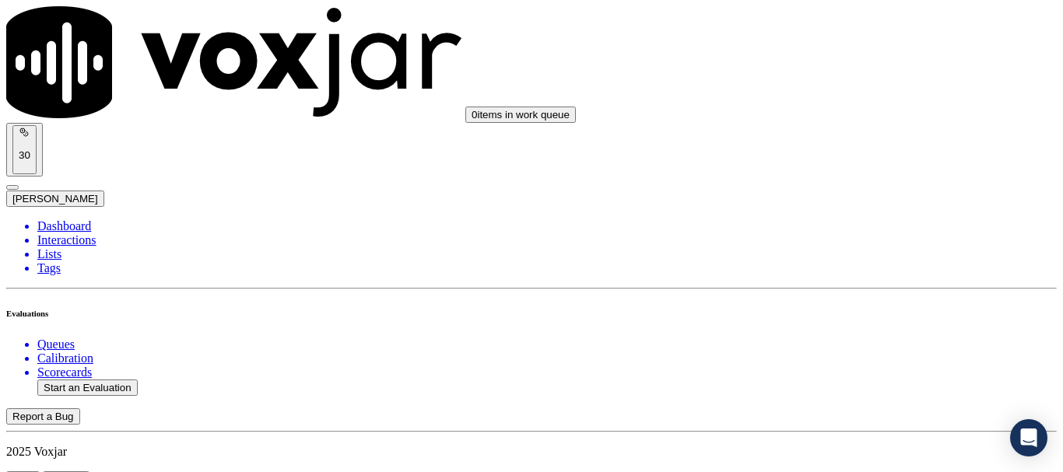
click at [100, 380] on button "Start an Evaluation" at bounding box center [87, 388] width 100 height 16
type input "20250915-162949_8563989742-all.mp3"
type input "[PERSON_NAME]"
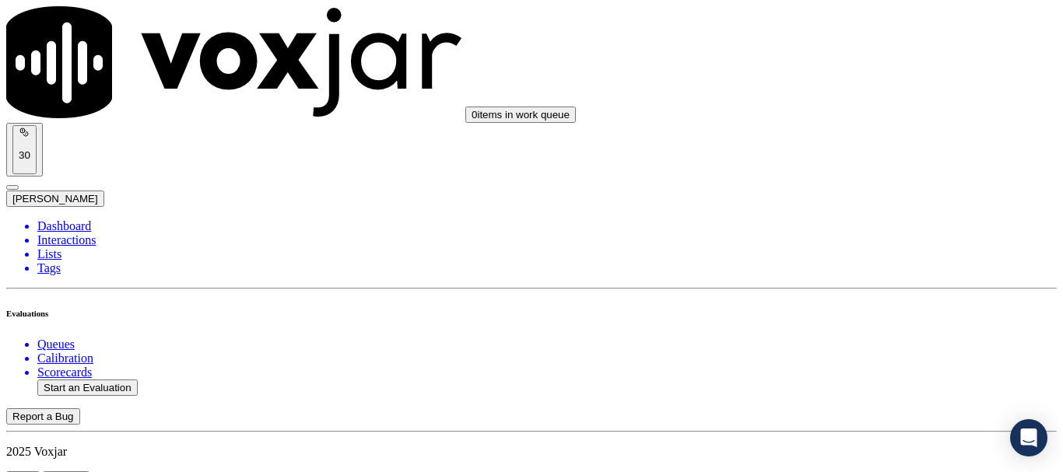
type input "[DATE]T22:06"
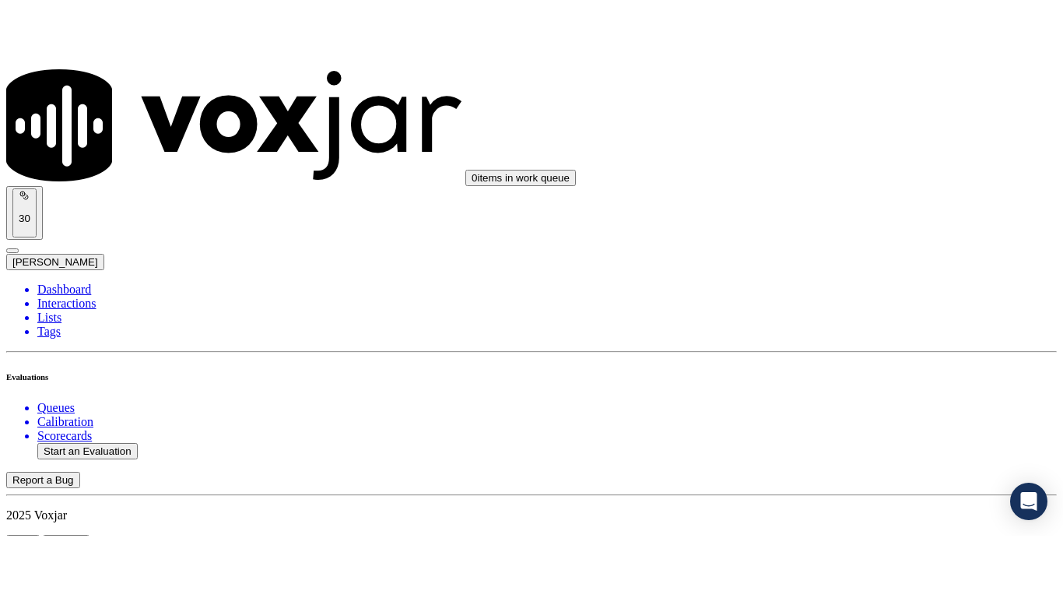
scroll to position [233, 0]
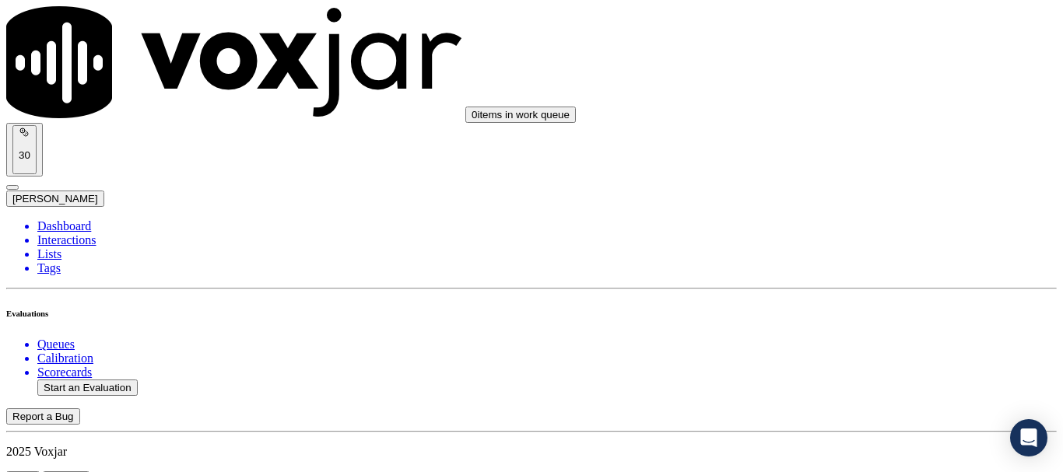
type input "[PERSON_NAME]"
drag, startPoint x: 876, startPoint y: 304, endPoint x: 856, endPoint y: 339, distance: 40.4
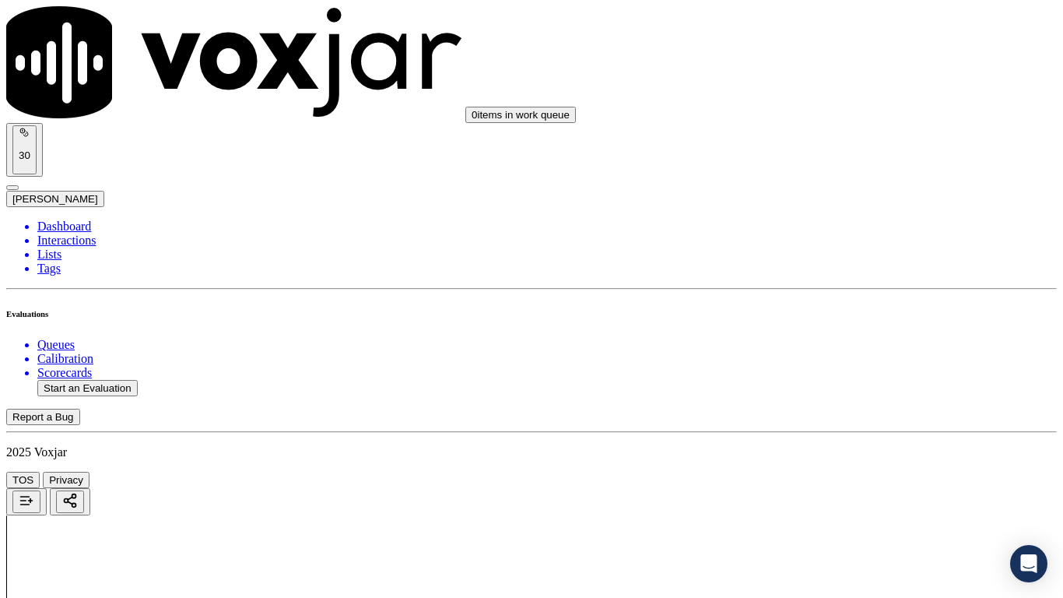
scroll to position [219, 0]
drag, startPoint x: 885, startPoint y: 304, endPoint x: 886, endPoint y: 338, distance: 33.5
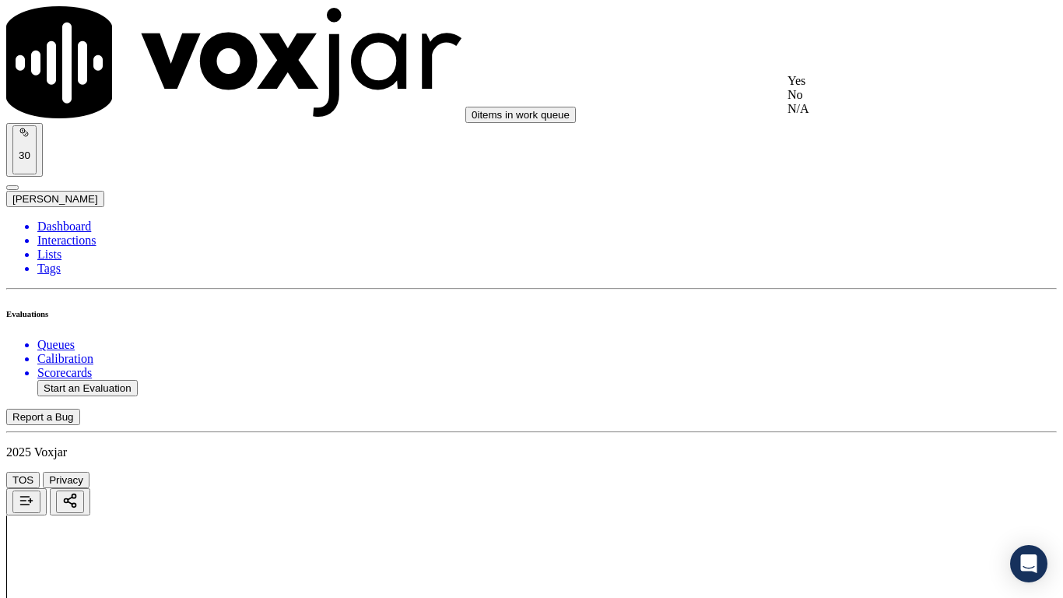
drag, startPoint x: 883, startPoint y: 87, endPoint x: 884, endPoint y: 98, distance: 11.0
click at [883, 87] on div "Yes" at bounding box center [887, 81] width 198 height 14
click at [868, 303] on div "Yes" at bounding box center [887, 296] width 198 height 14
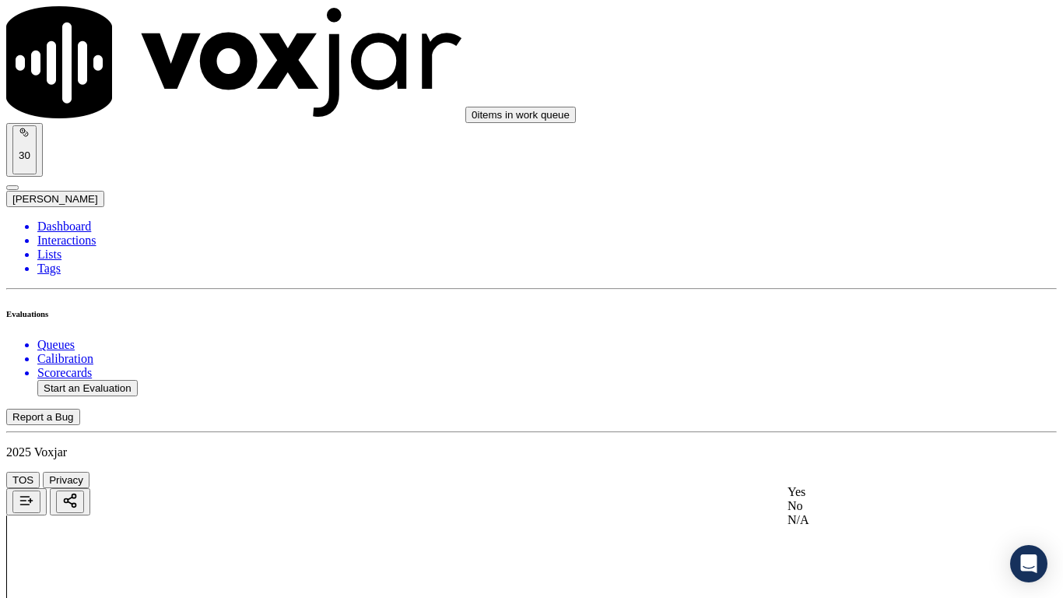
click at [869, 472] on div "Yes" at bounding box center [887, 492] width 198 height 14
click at [873, 275] on div "N/A" at bounding box center [887, 268] width 198 height 14
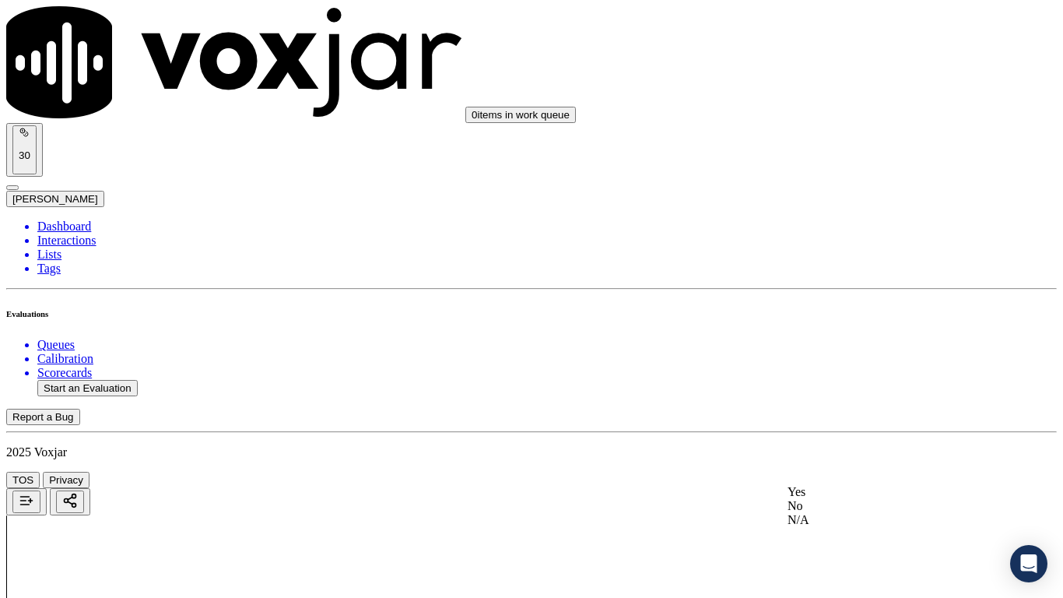
click at [860, 472] on div "N/A" at bounding box center [887, 520] width 198 height 14
click at [838, 72] on div "Yes" at bounding box center [887, 65] width 198 height 14
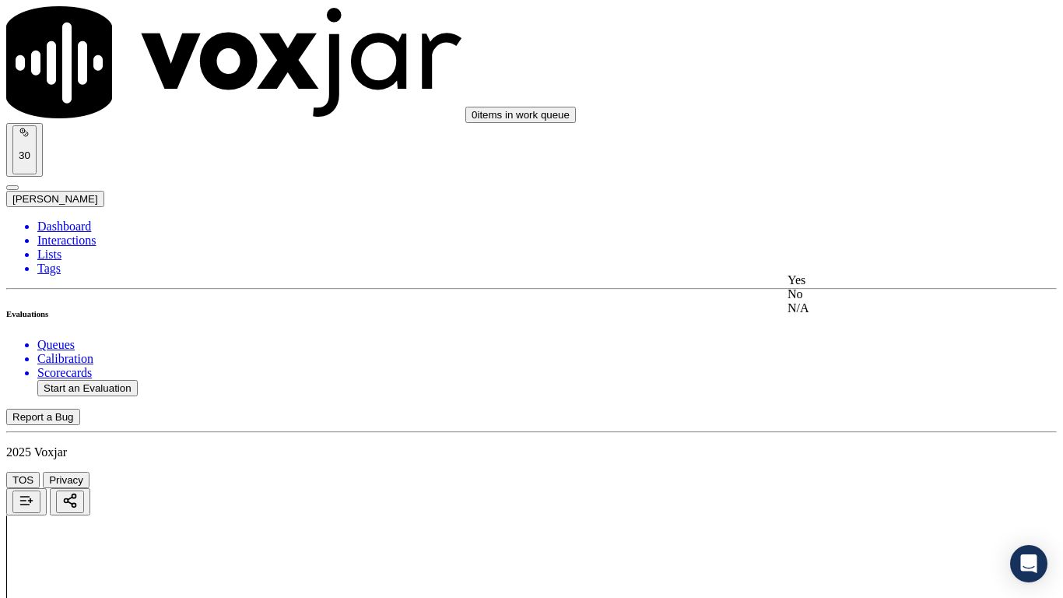
click at [872, 287] on div "Yes" at bounding box center [887, 280] width 198 height 14
click at [884, 472] on div "Yes" at bounding box center [887, 495] width 198 height 14
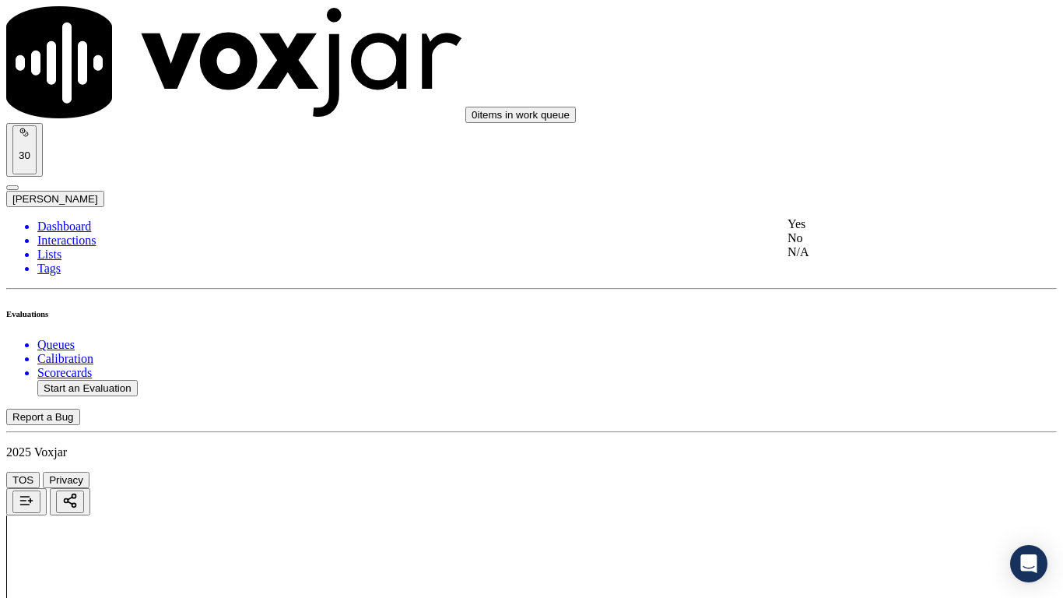
click at [856, 231] on div "Yes" at bounding box center [887, 224] width 198 height 14
click at [870, 465] on div "Yes" at bounding box center [887, 458] width 198 height 14
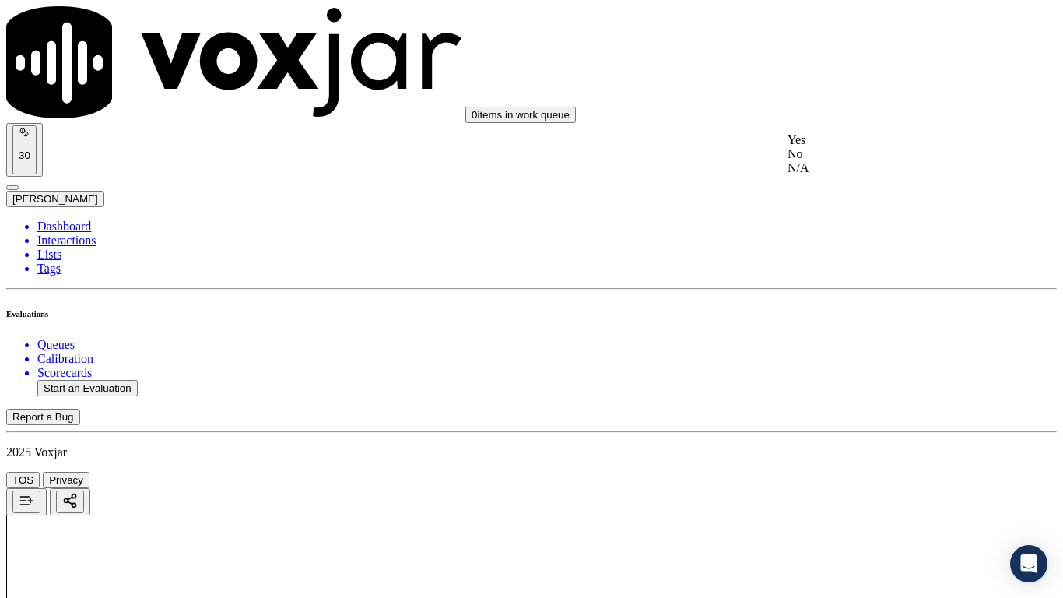
click at [865, 144] on div "Yes" at bounding box center [887, 140] width 198 height 14
click at [863, 418] on div "Yes" at bounding box center [887, 411] width 198 height 14
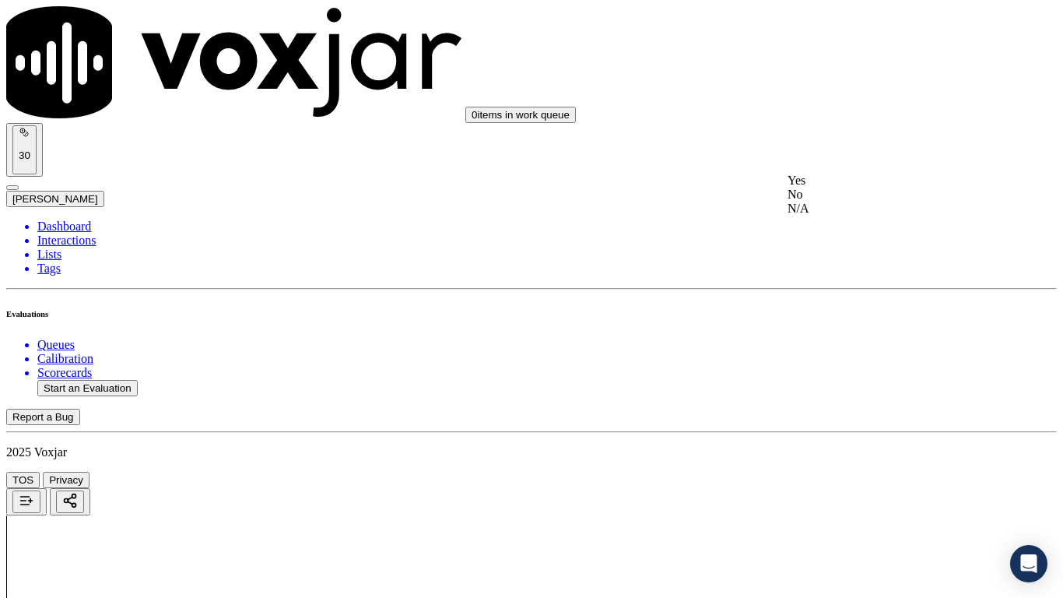
click at [871, 188] on div "Yes" at bounding box center [887, 181] width 198 height 14
click at [859, 147] on div "Yes" at bounding box center [887, 140] width 198 height 14
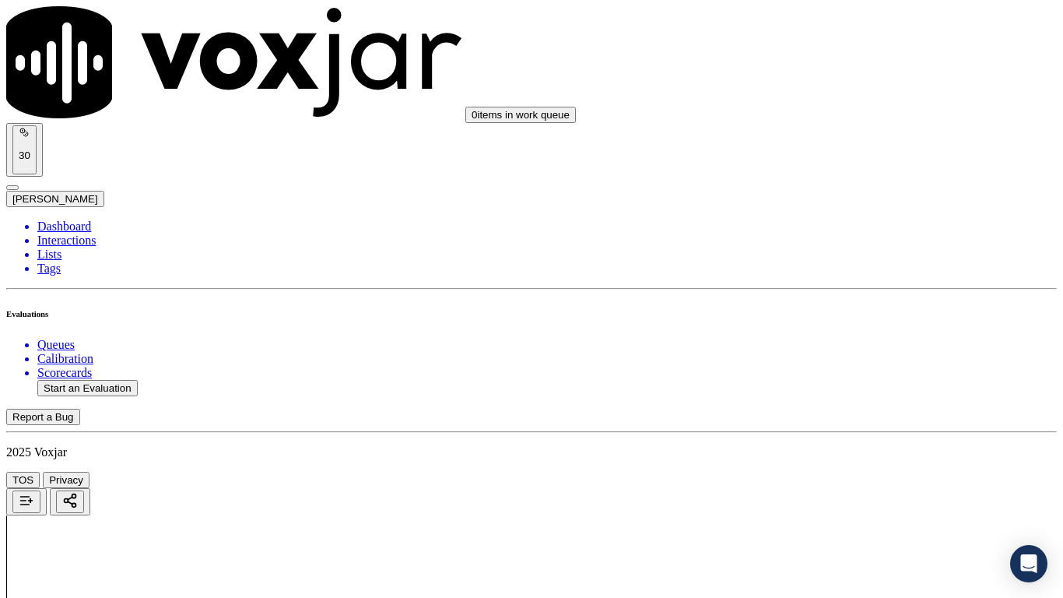
click at [880, 227] on div "Yes" at bounding box center [887, 221] width 198 height 14
click at [877, 443] on div "Yes" at bounding box center [887, 436] width 198 height 14
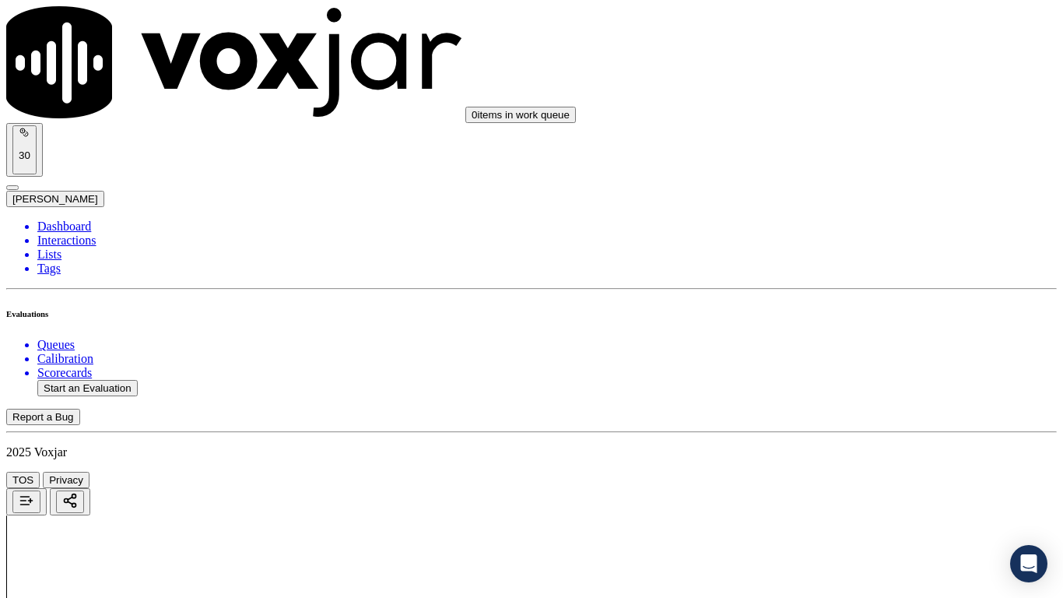
click at [872, 111] on div "Yes" at bounding box center [887, 106] width 198 height 14
click at [853, 309] on div "Yes" at bounding box center [887, 302] width 198 height 14
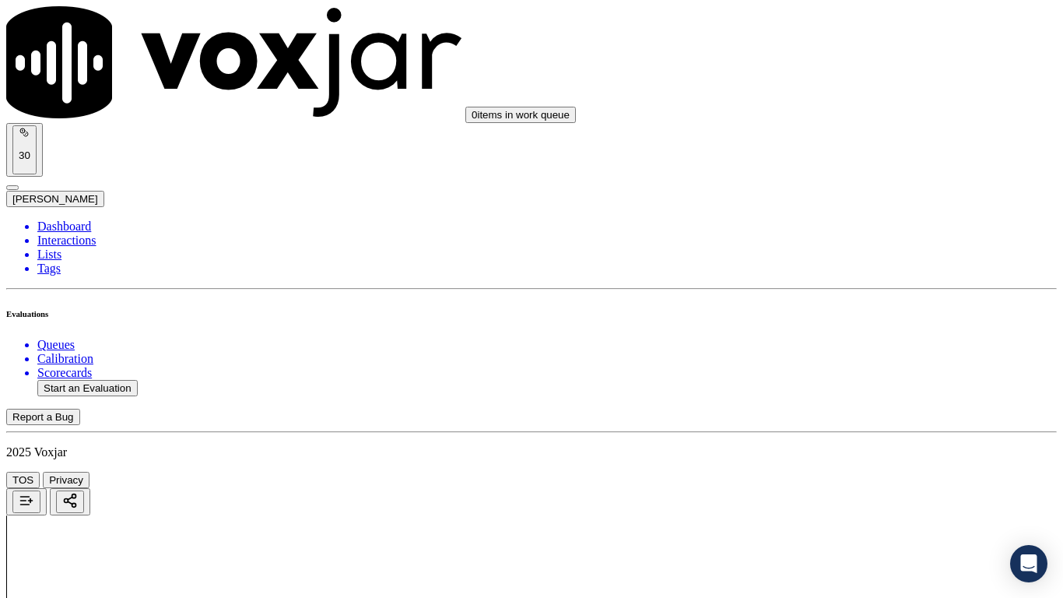
click at [855, 239] on div "Yes" at bounding box center [887, 232] width 198 height 14
click at [853, 121] on div "Yes" at bounding box center [887, 114] width 198 height 14
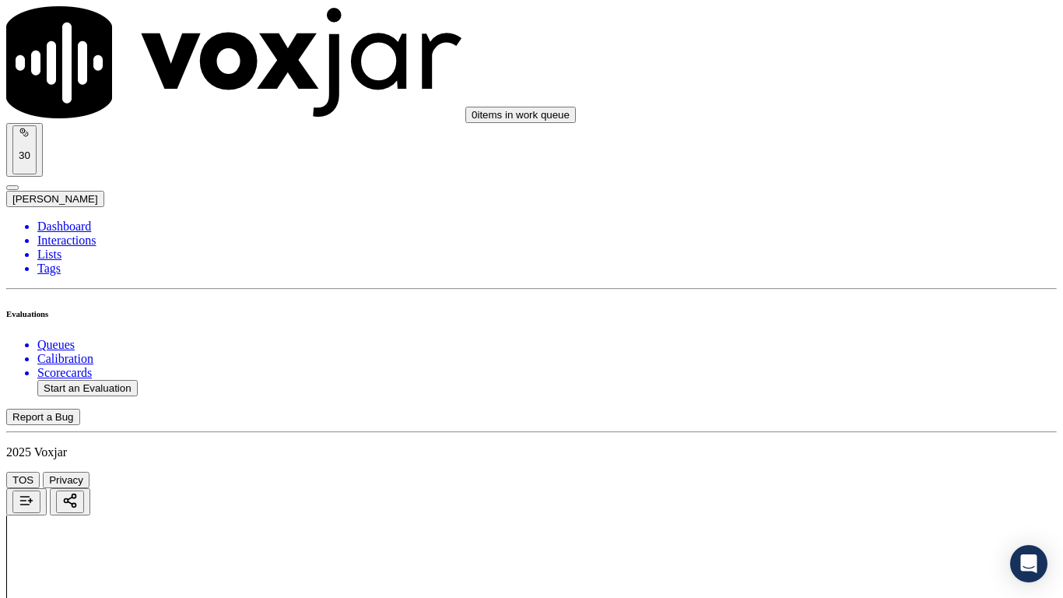
click at [845, 412] on div "Yes" at bounding box center [887, 405] width 198 height 14
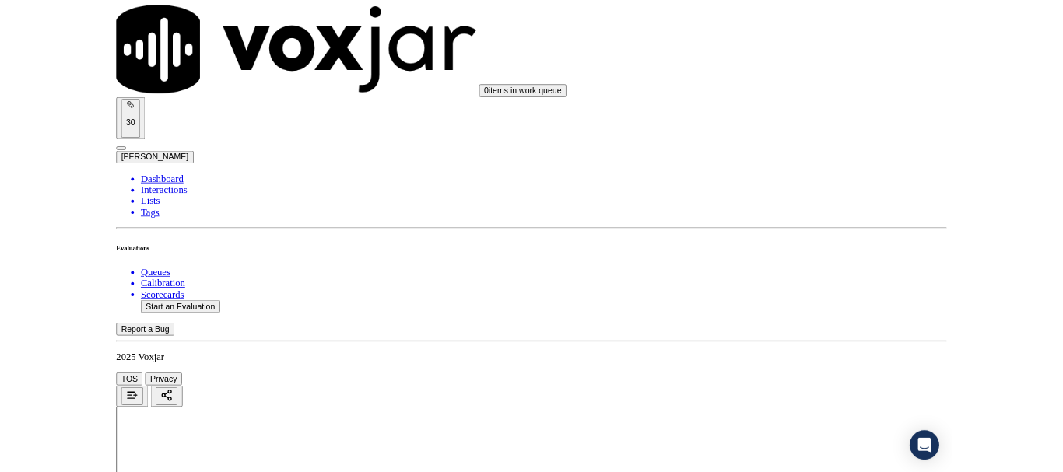
scroll to position [4306, 0]
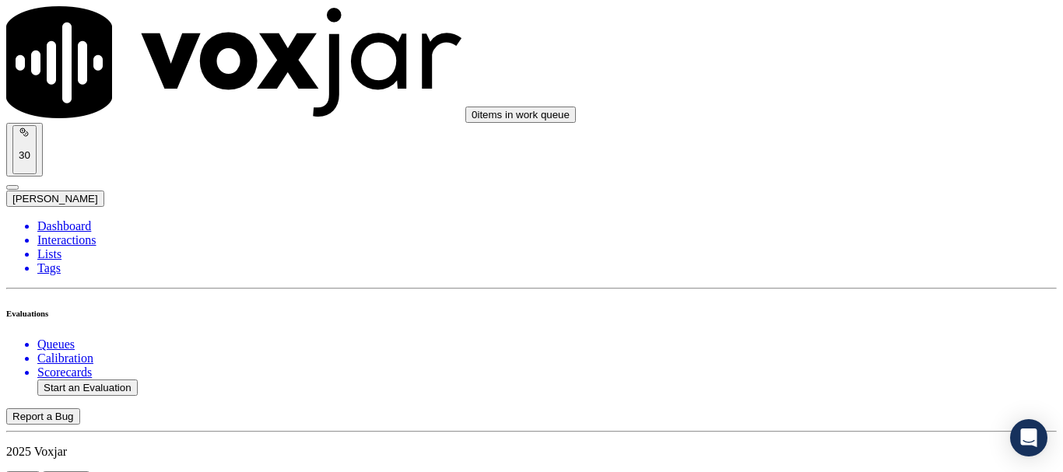
scroll to position [156, 0]
click at [124, 380] on button "Start an Evaluation" at bounding box center [87, 388] width 100 height 16
type input "20250915-121215_7403746815-all.mp3"
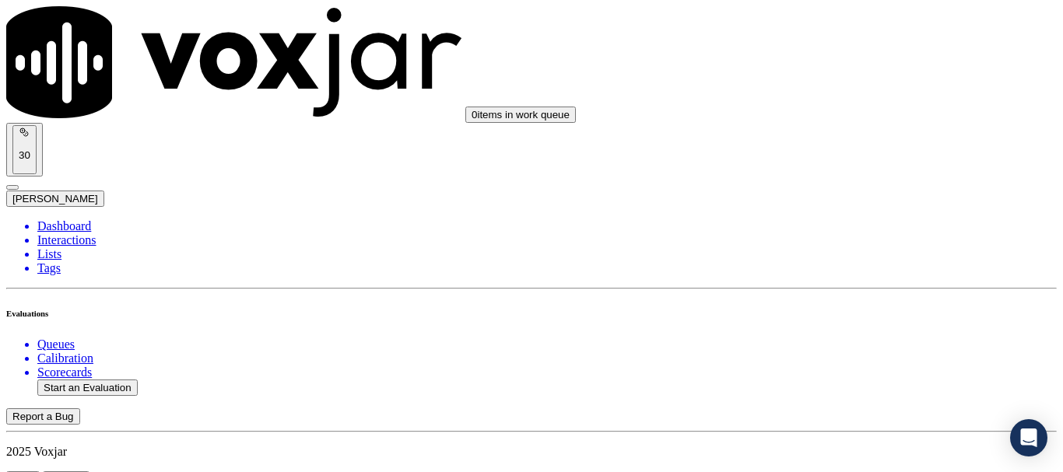
type input "[PERSON_NAME]"
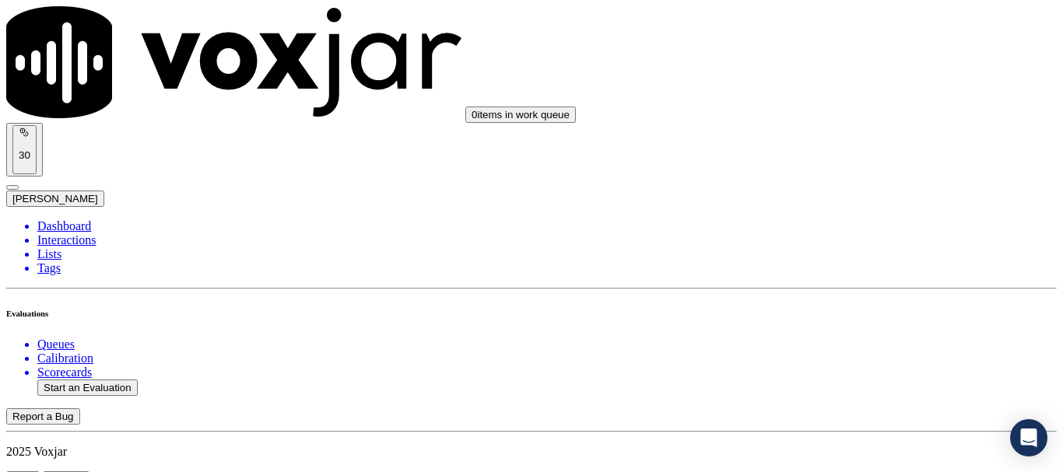
type input "[DATE]T22:13"
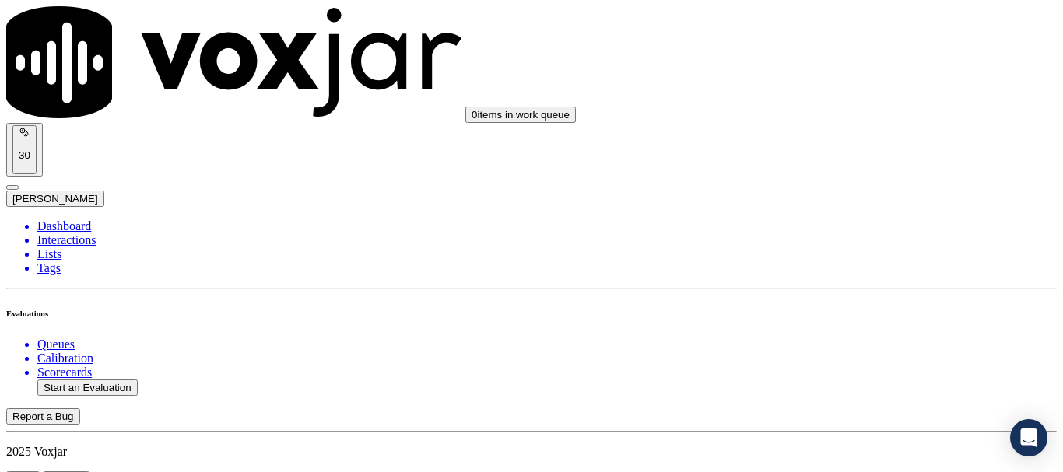
scroll to position [156, 0]
paste input "[PERSON_NAME]"
type input "[PERSON_NAME]"
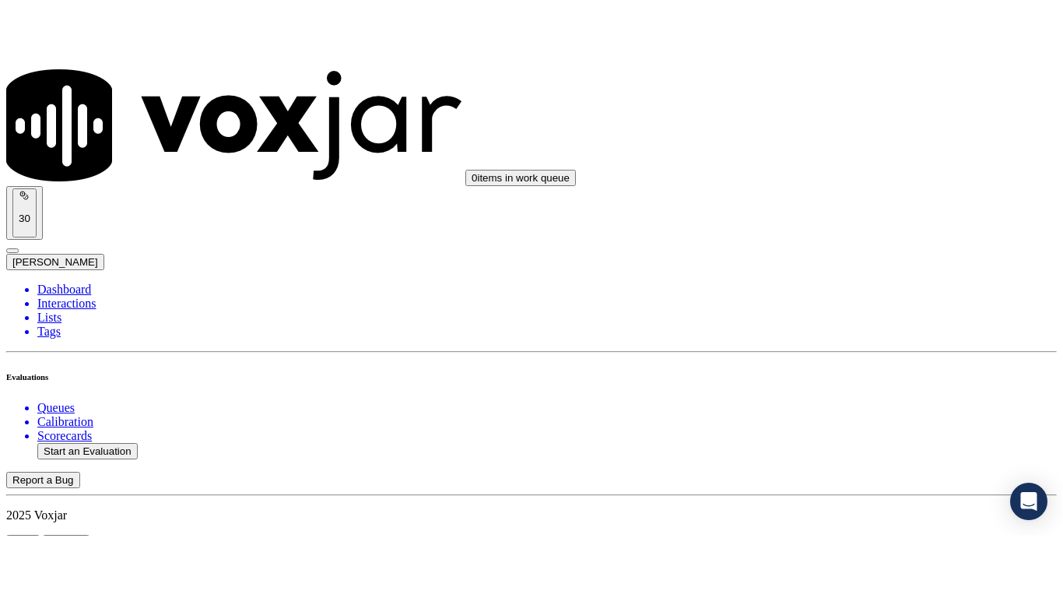
scroll to position [233, 0]
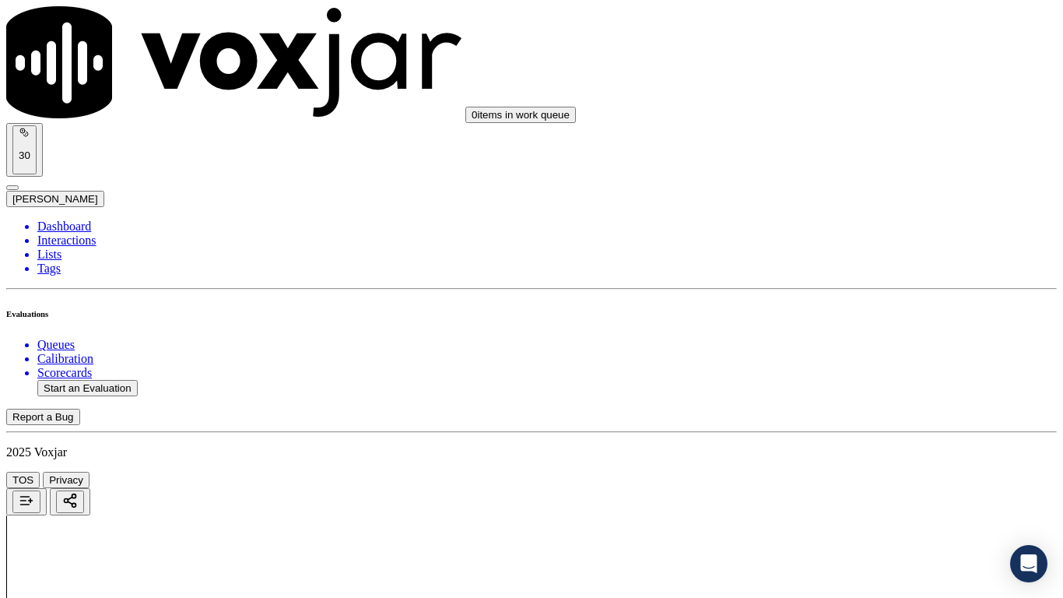
click at [851, 88] on div "Yes" at bounding box center [887, 81] width 198 height 14
drag, startPoint x: 869, startPoint y: 300, endPoint x: 914, endPoint y: 482, distance: 186.7
click at [869, 300] on div "Yes" at bounding box center [887, 296] width 198 height 14
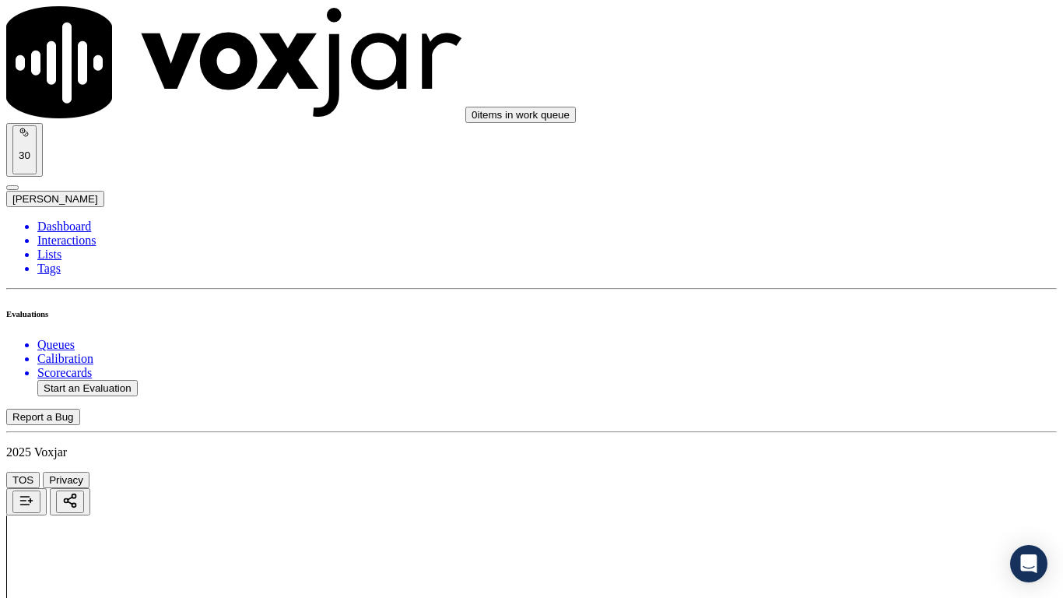
click at [870, 472] on div "Yes" at bounding box center [887, 492] width 198 height 14
click at [857, 275] on div "N/A" at bounding box center [887, 268] width 198 height 14
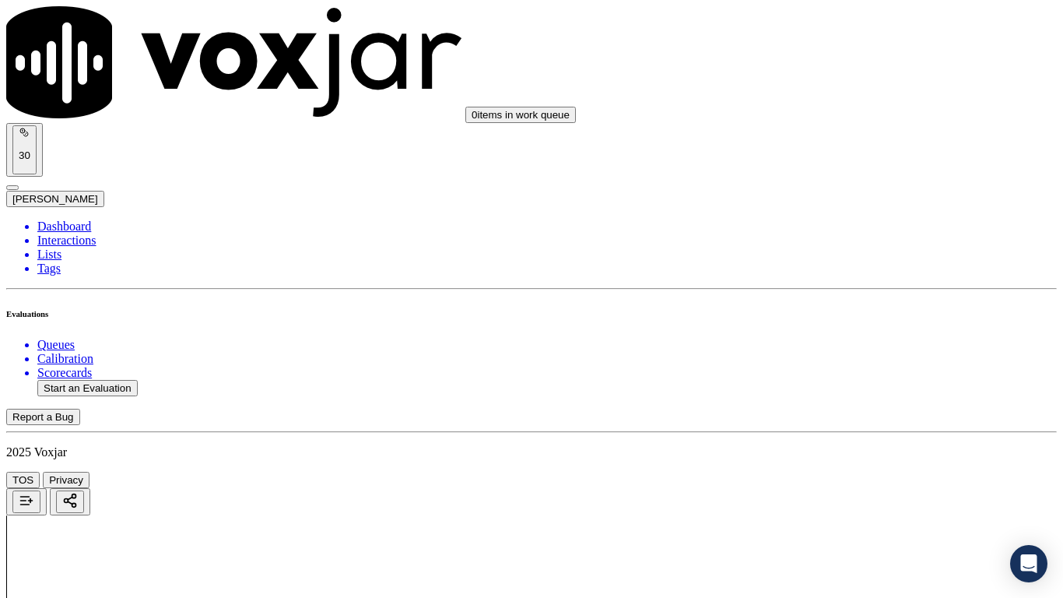
drag, startPoint x: 914, startPoint y: 472, endPoint x: 906, endPoint y: 477, distance: 9.1
click at [848, 472] on div "Yes" at bounding box center [887, 492] width 198 height 14
click at [850, 472] on div "N/A" at bounding box center [887, 542] width 198 height 14
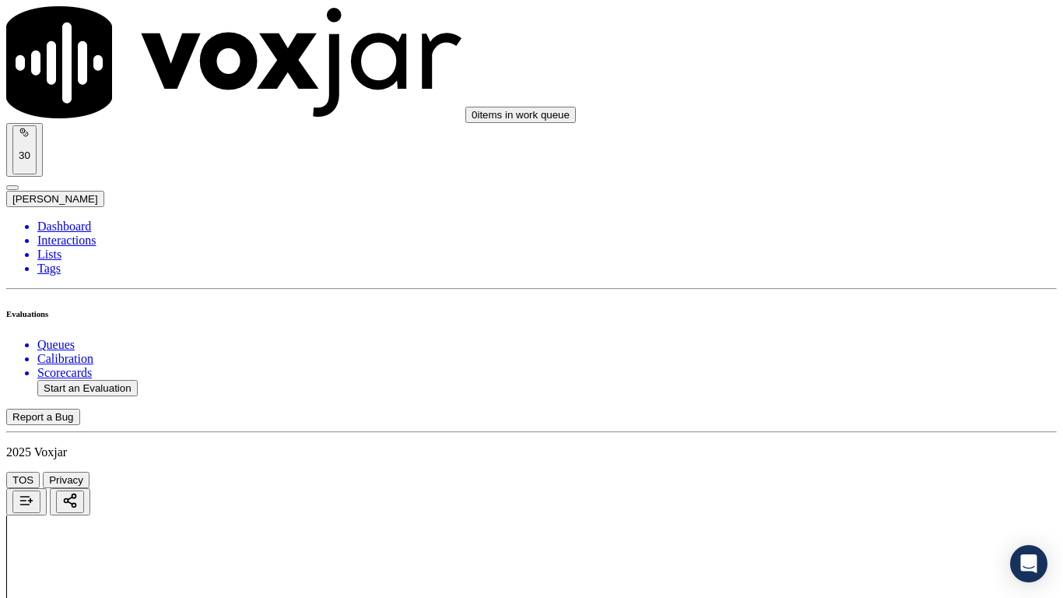
scroll to position [1245, 0]
click at [839, 150] on div "Yes" at bounding box center [887, 143] width 198 height 14
click at [873, 365] on div "Yes" at bounding box center [887, 358] width 198 height 14
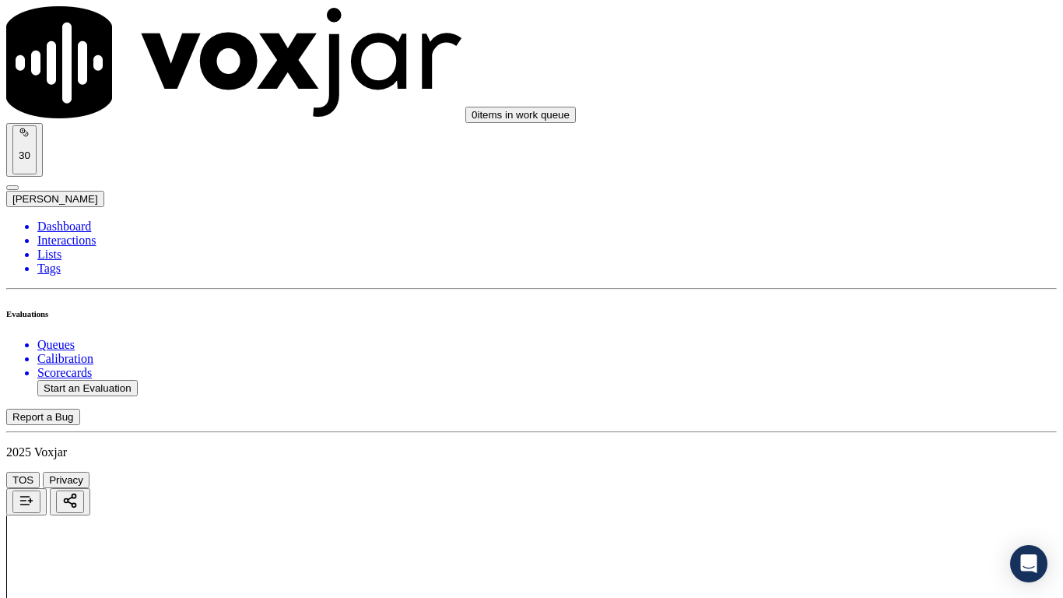
scroll to position [1557, 0]
click at [844, 266] on div "Yes" at bounding box center [887, 261] width 198 height 14
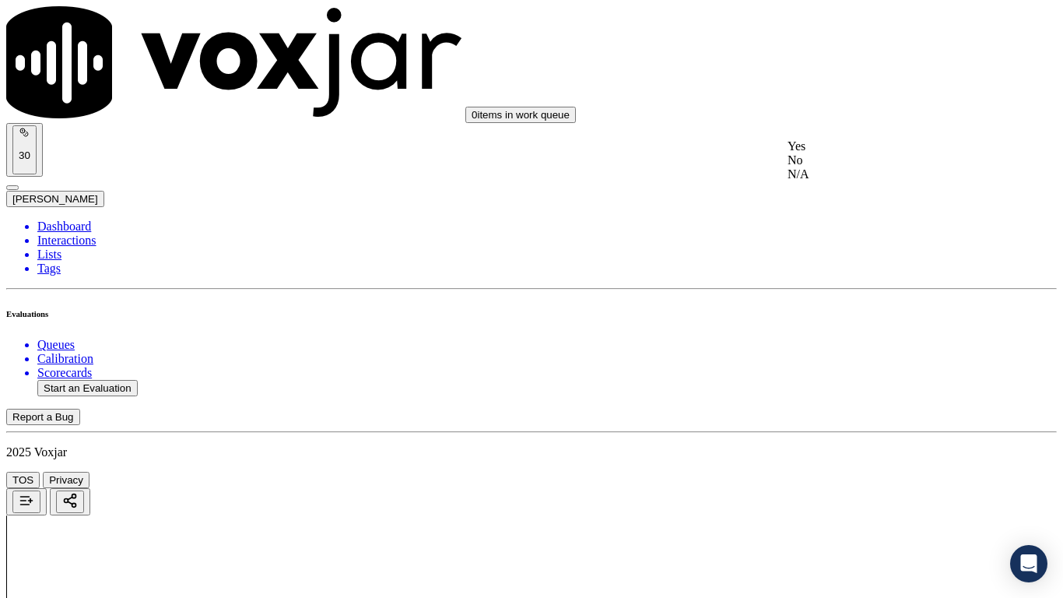
click at [844, 153] on div "Yes" at bounding box center [887, 146] width 198 height 14
click at [862, 385] on div "Yes" at bounding box center [887, 380] width 198 height 14
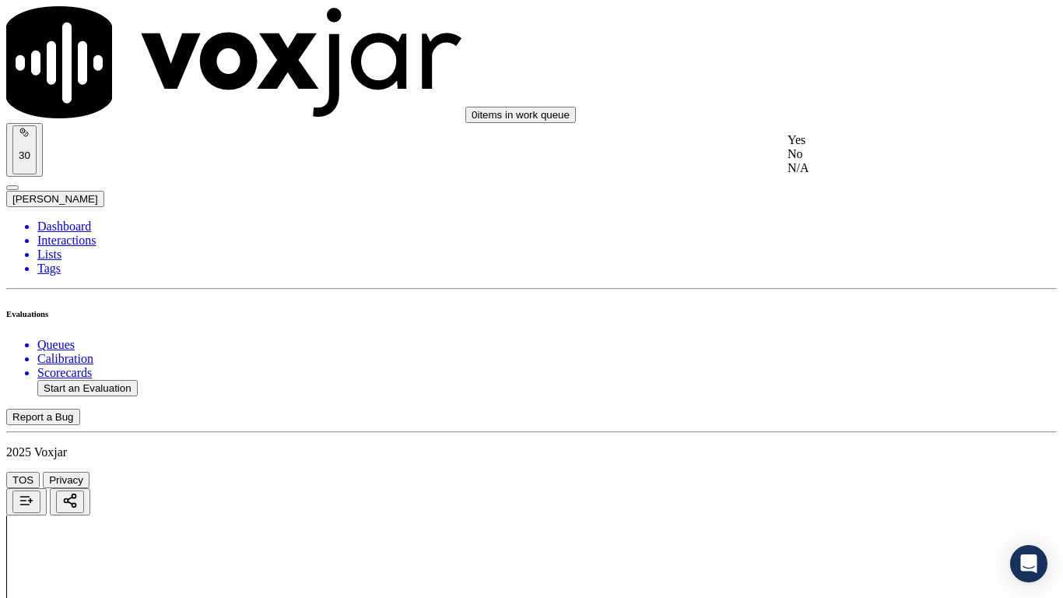
click at [841, 143] on div "Yes" at bounding box center [887, 140] width 198 height 14
click at [860, 418] on div "Yes" at bounding box center [887, 411] width 198 height 14
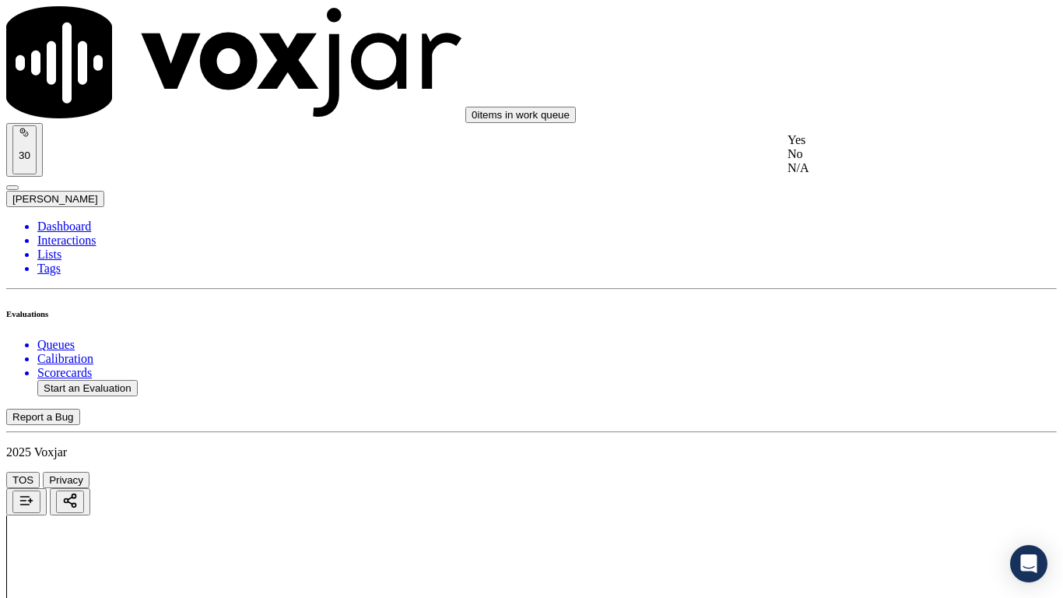
click at [832, 144] on div "Yes" at bounding box center [887, 140] width 198 height 14
click at [824, 343] on div "Yes" at bounding box center [887, 336] width 198 height 14
click at [820, 419] on div "Yes" at bounding box center [887, 412] width 198 height 14
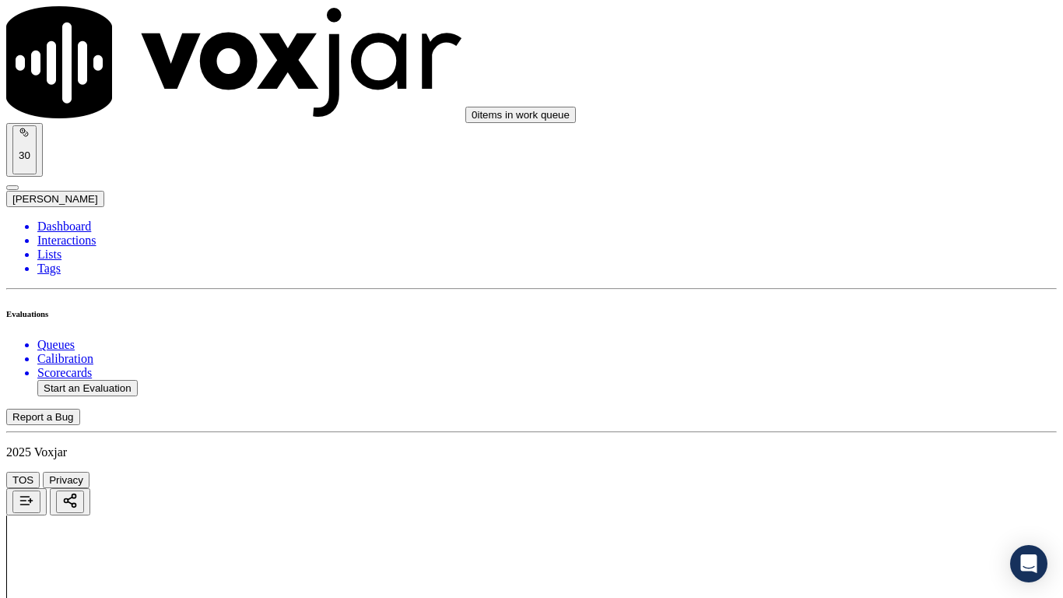
scroll to position [3347, 0]
click at [855, 285] on div "Yes" at bounding box center [887, 280] width 198 height 14
click at [813, 472] on div "Yes" at bounding box center [887, 495] width 198 height 14
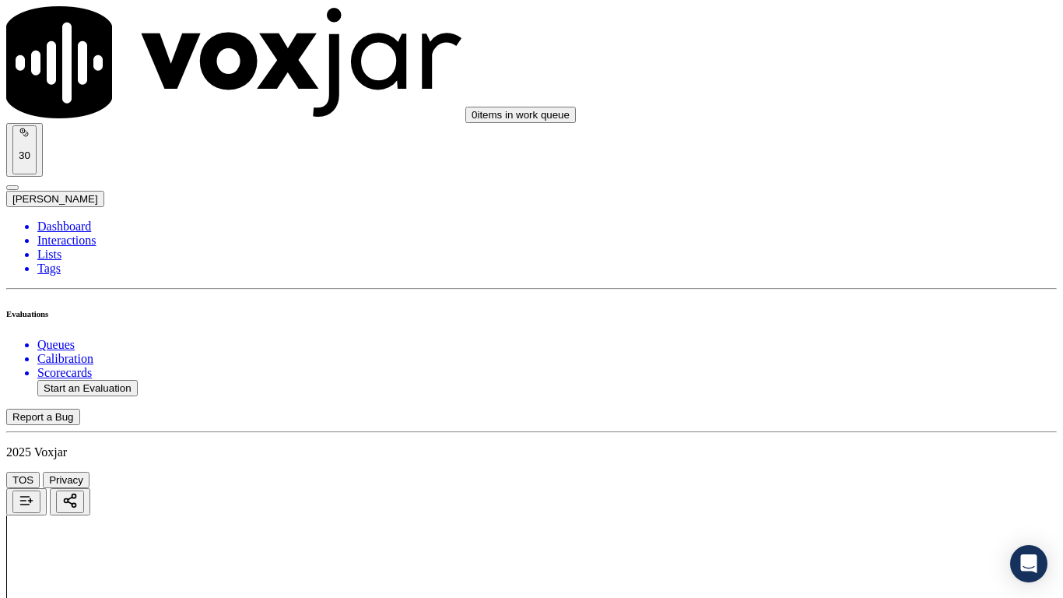
scroll to position [3813, 0]
click at [839, 472] on div "Yes" at bounding box center [887, 503] width 198 height 14
click at [835, 231] on div "Yes" at bounding box center [887, 224] width 198 height 14
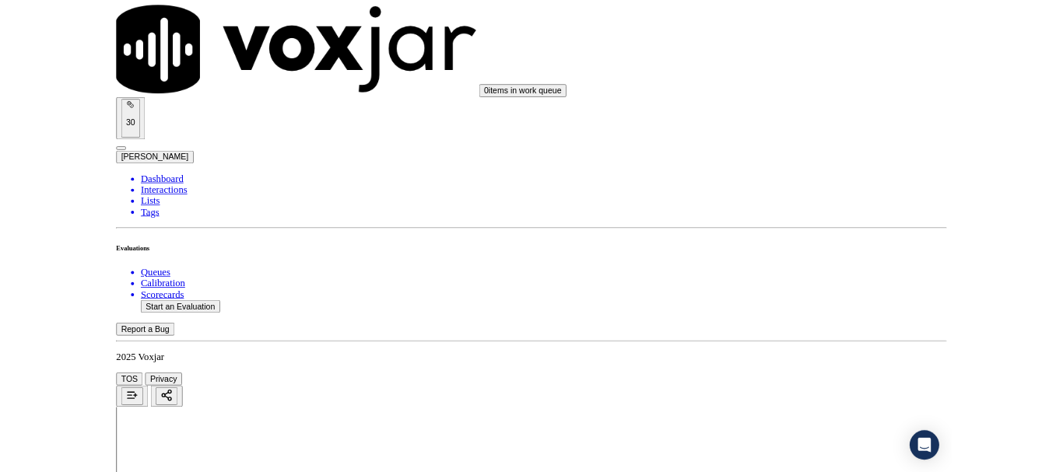
scroll to position [4280, 0]
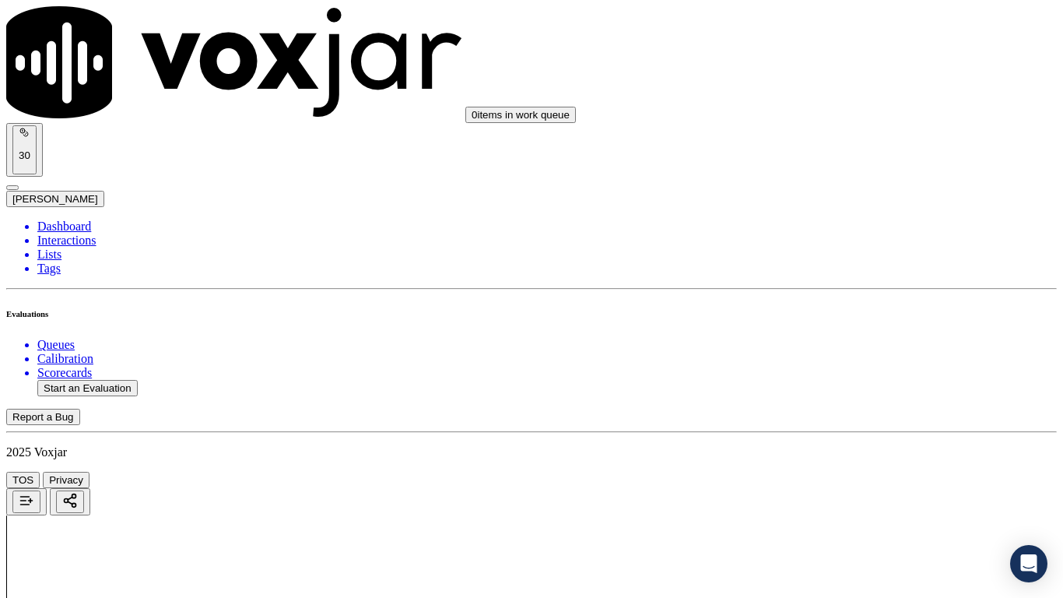
click at [834, 454] on div "Yes" at bounding box center [887, 447] width 198 height 14
click at [844, 239] on div "Yes" at bounding box center [887, 232] width 198 height 14
